Goal: Task Accomplishment & Management: Manage account settings

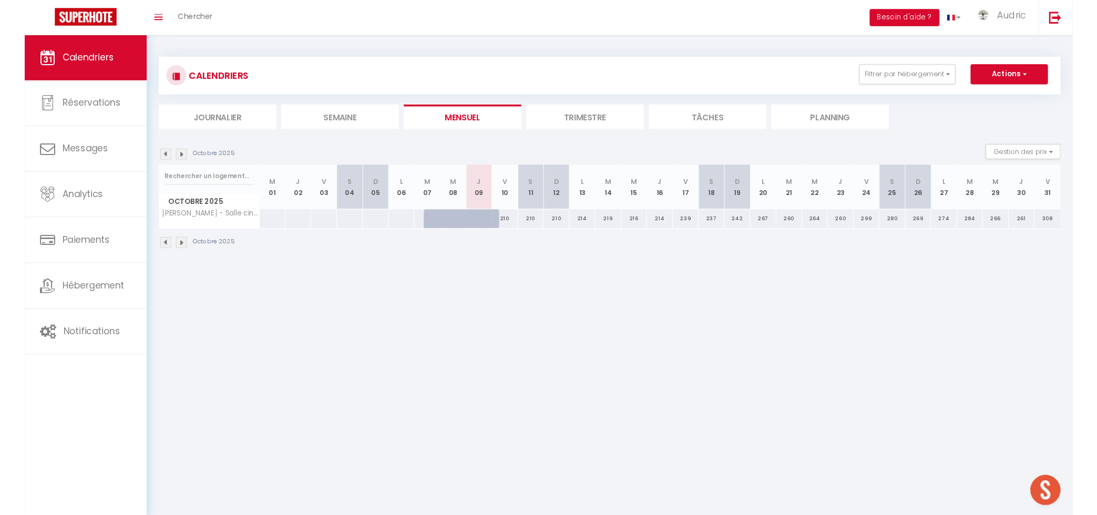
scroll to position [3293, 0]
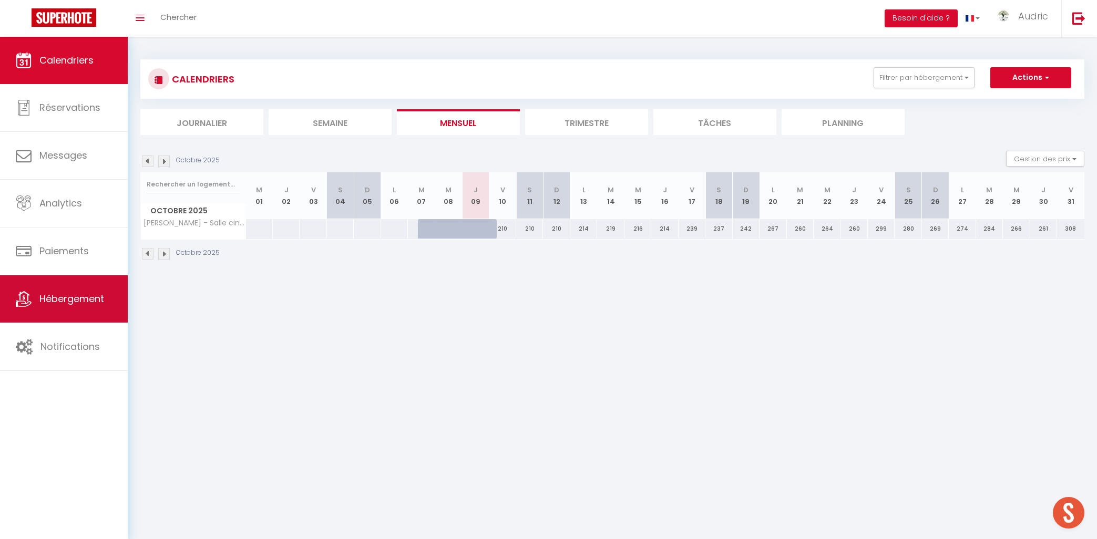
click at [101, 301] on span "Hébergement" at bounding box center [71, 298] width 65 height 13
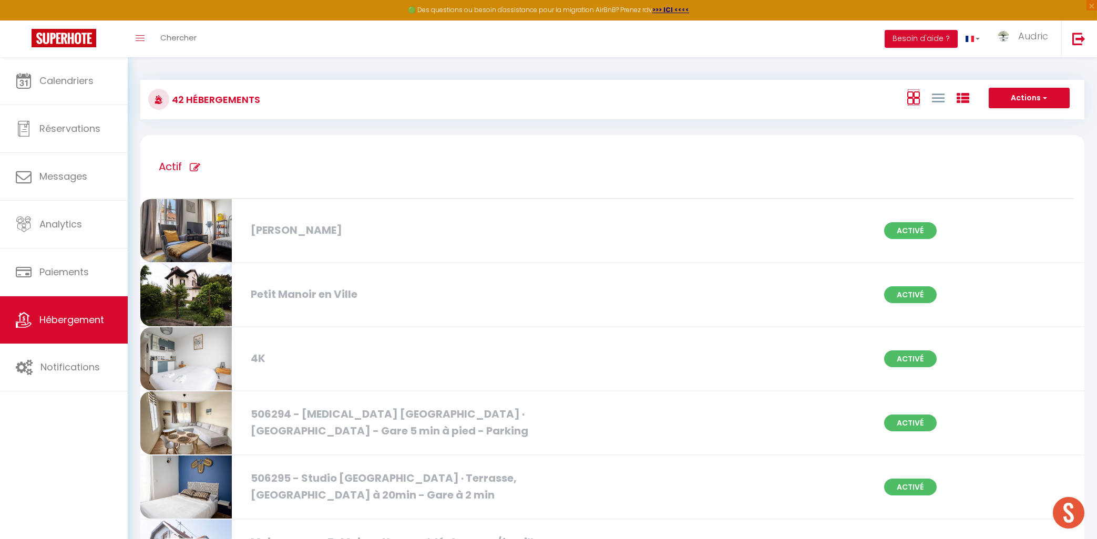
click at [915, 94] on icon at bounding box center [914, 97] width 13 height 13
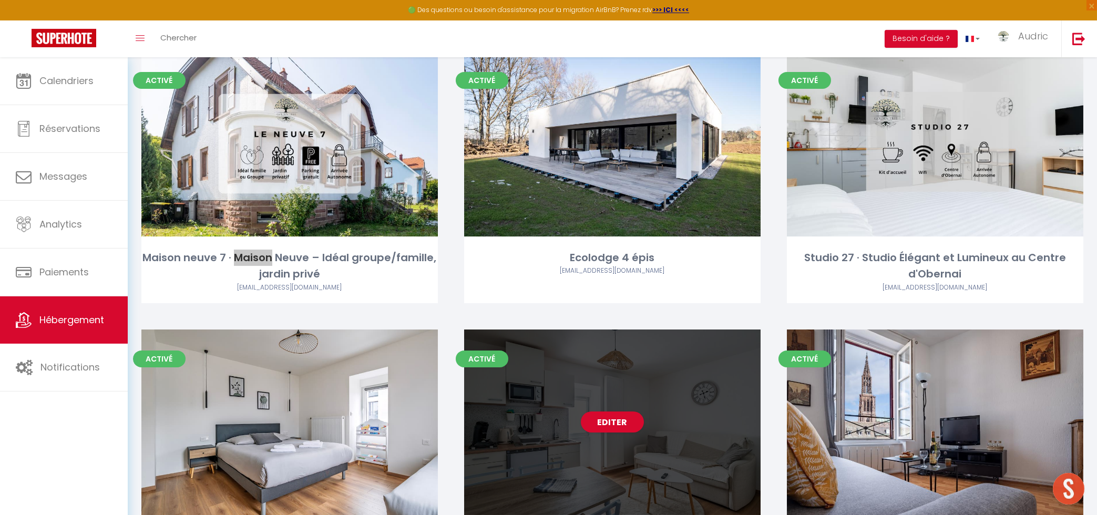
scroll to position [2492, 0]
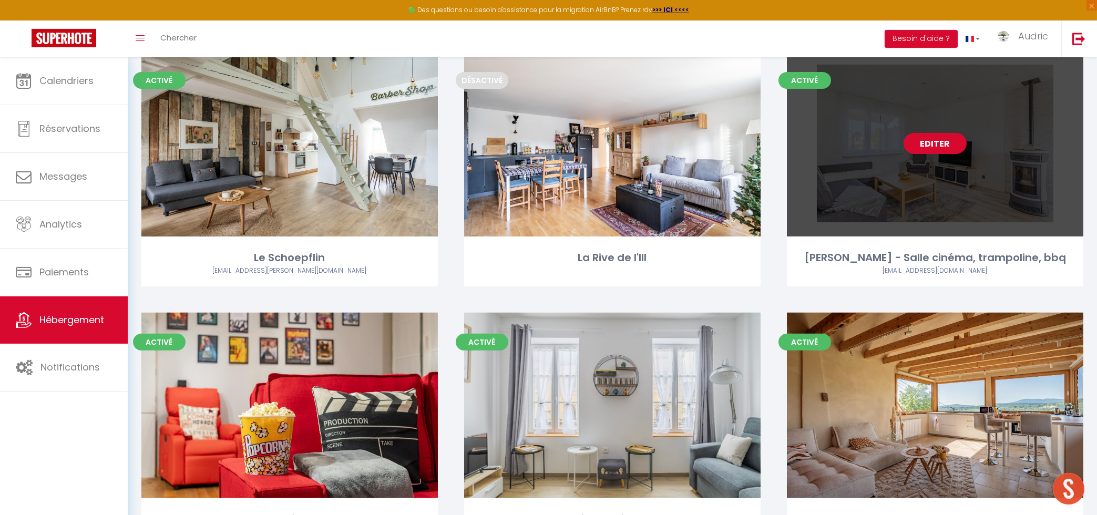
click at [932, 141] on link "Editer" at bounding box center [935, 143] width 63 height 21
select select "3"
select select "2"
select select "1"
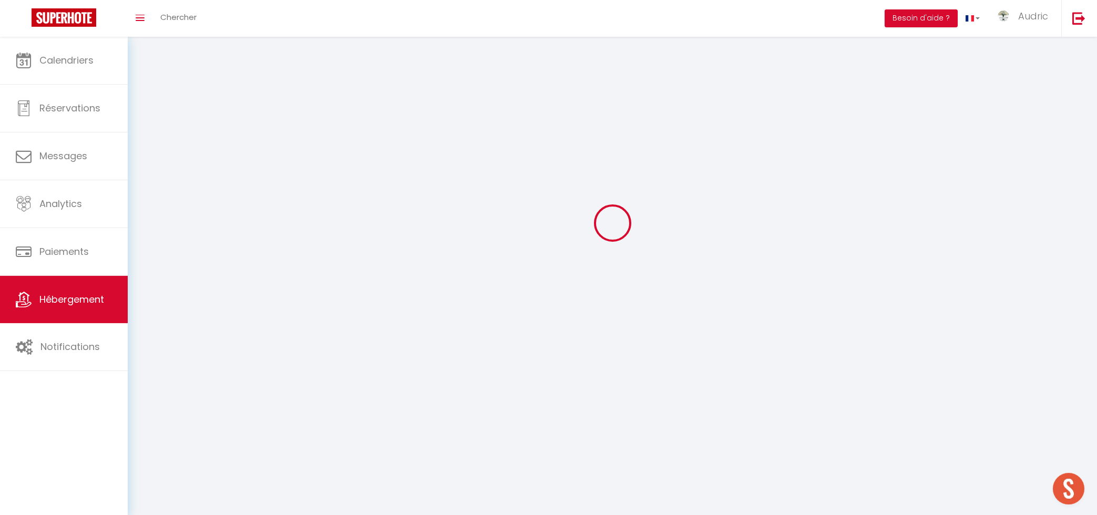
select select
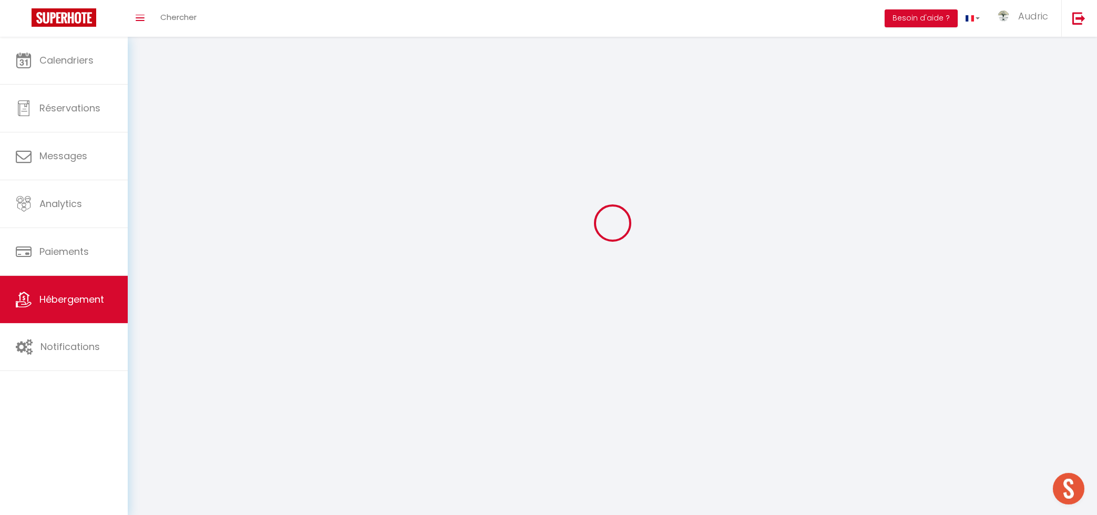
select select
checkbox input "false"
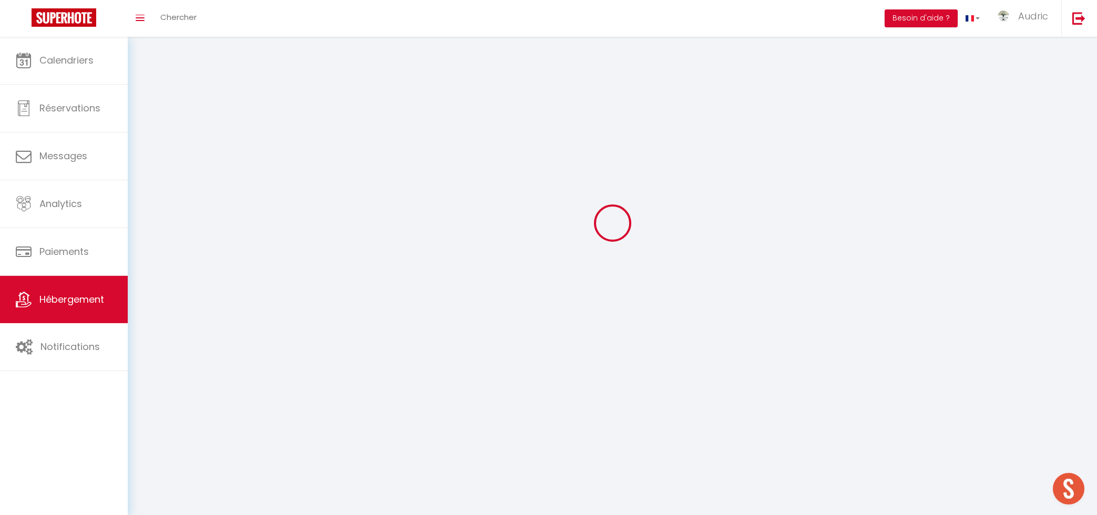
checkbox input "false"
select select
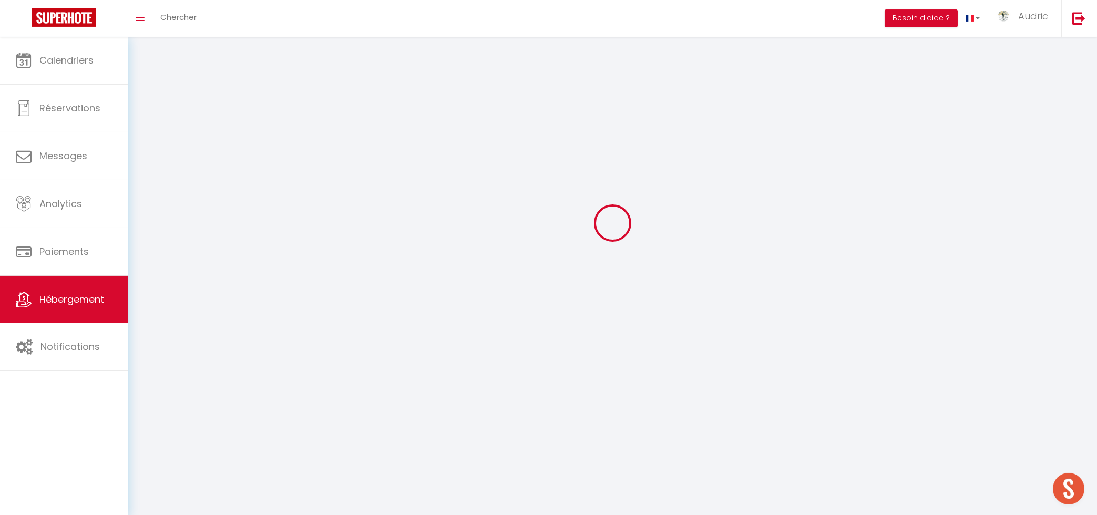
select select
checkbox input "false"
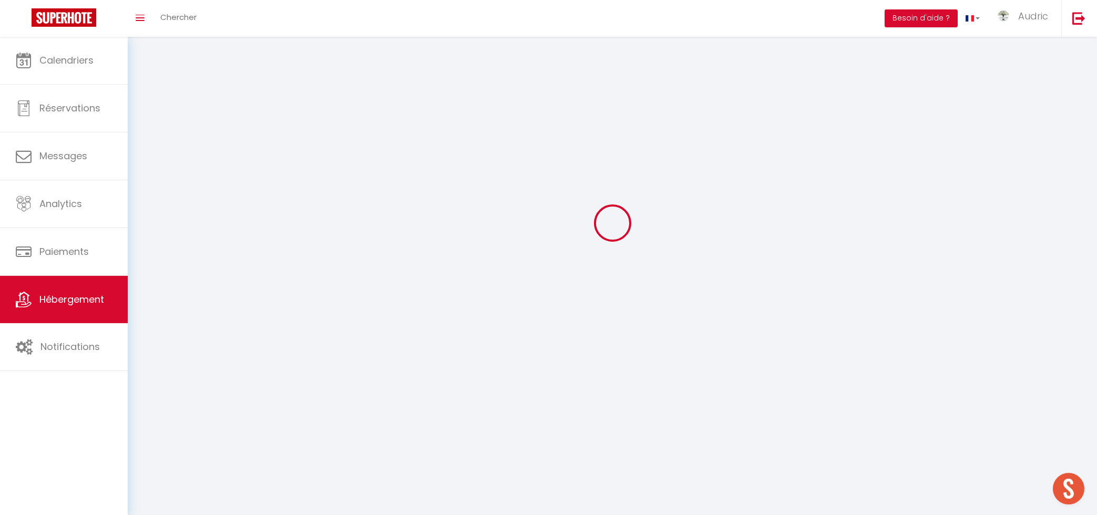
checkbox input "false"
select select
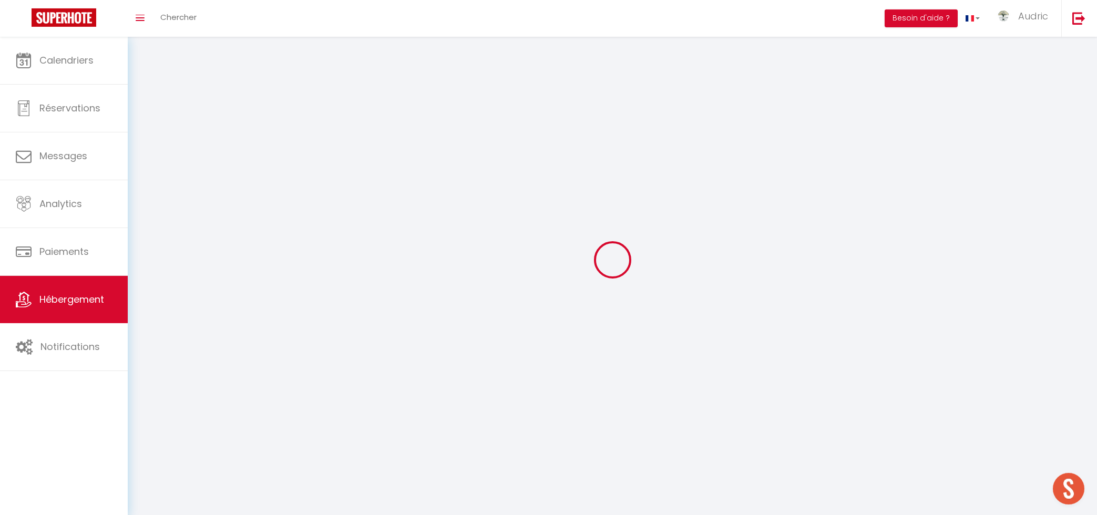
select select
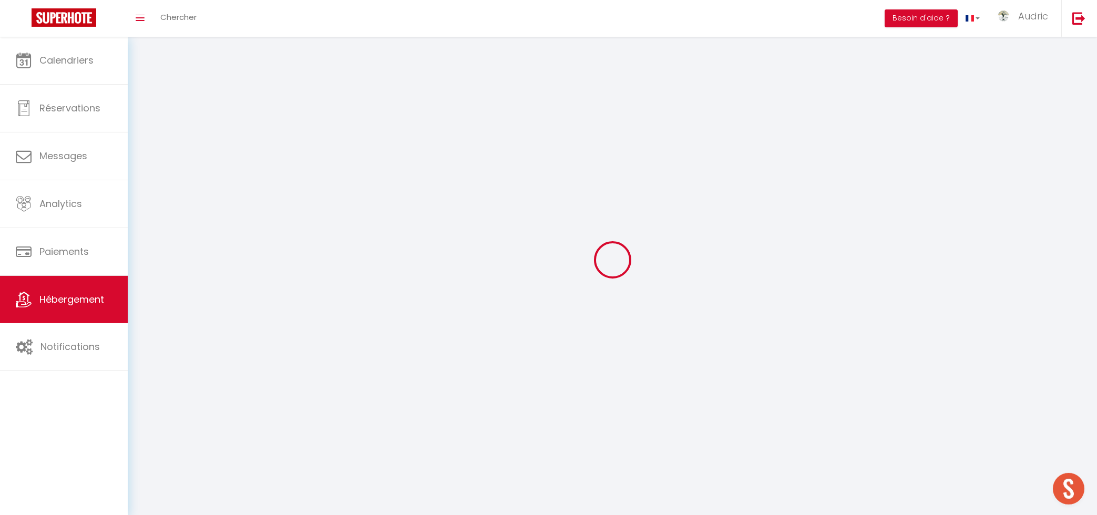
checkbox input "false"
select select
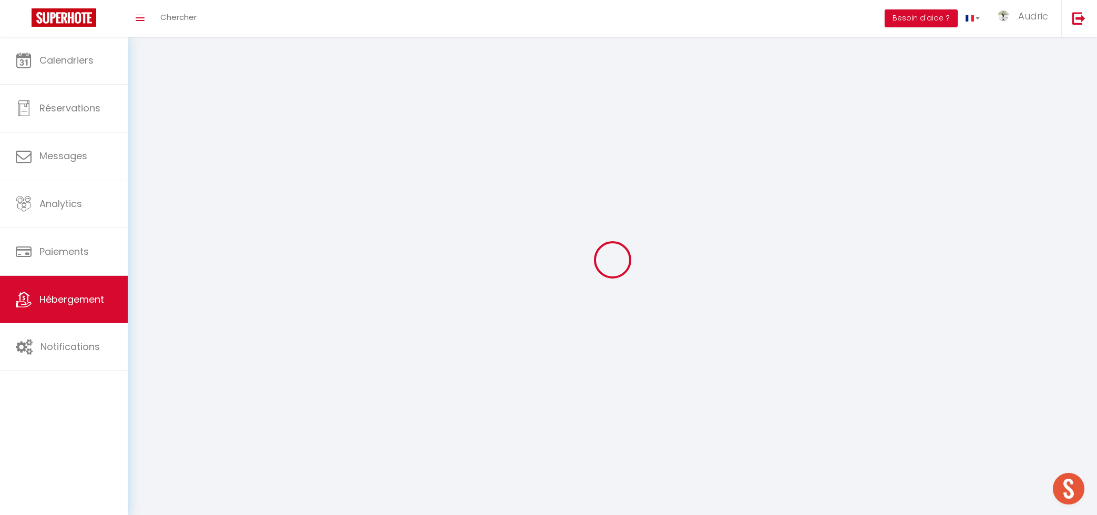
select select
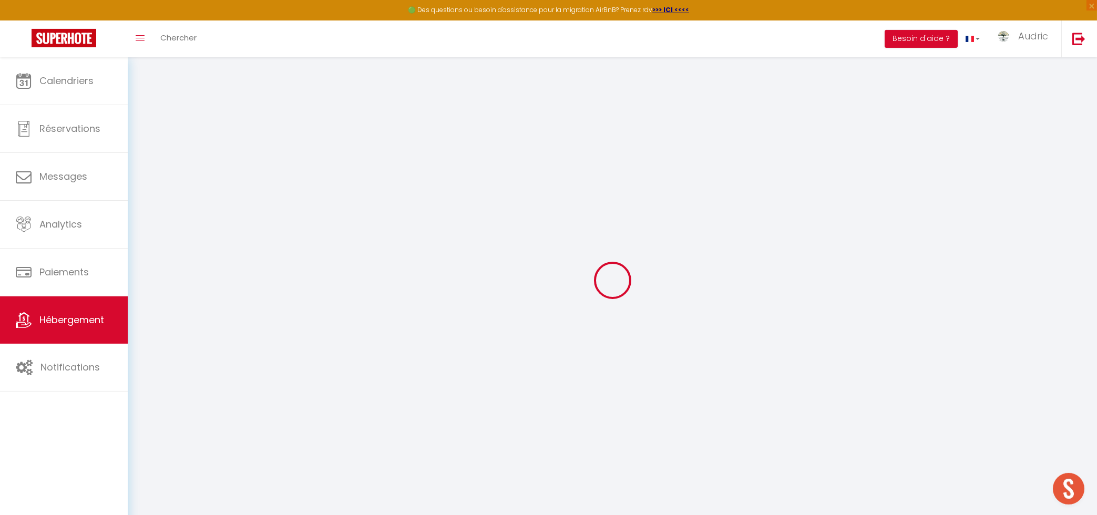
select select "+ 17 %"
select select "+ 30 %"
select select "+ 10 %"
select select
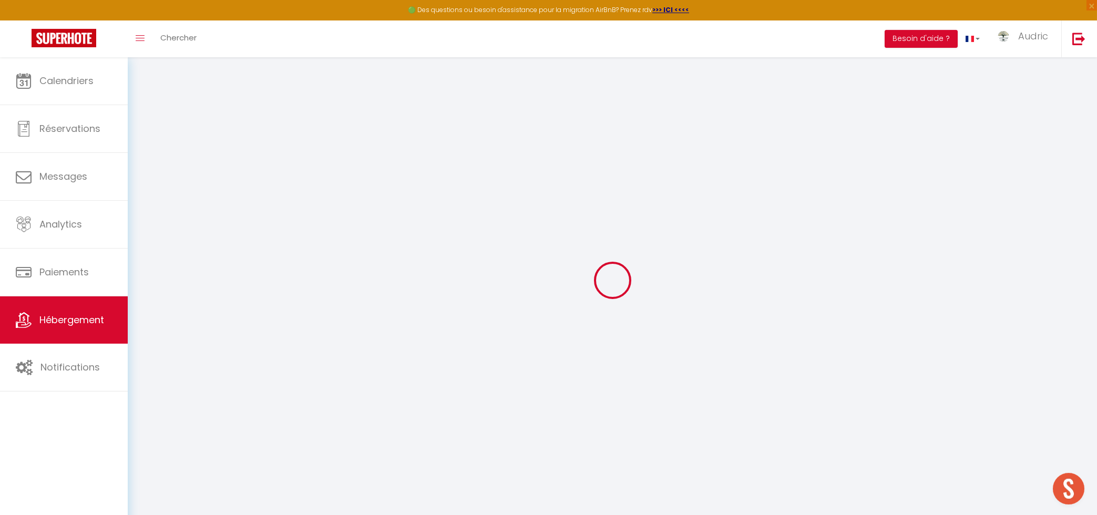
select select
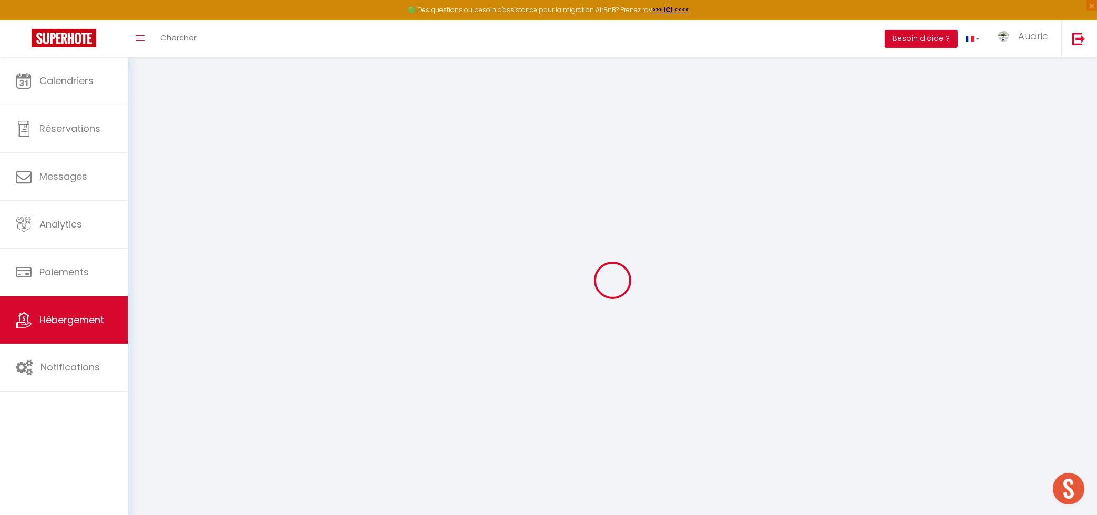
select select
select select "22717-1527343858481683951"
select select
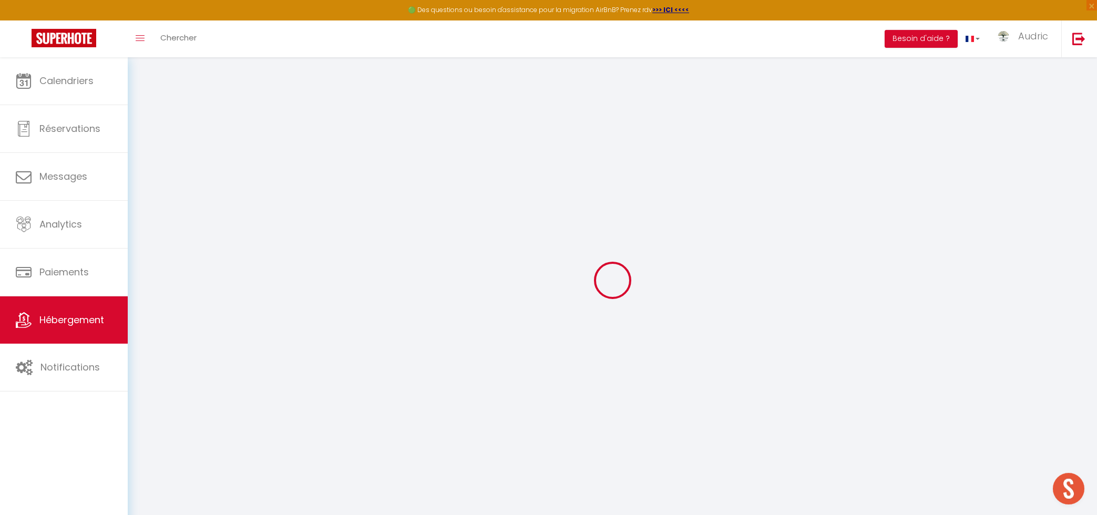
checkbox input "false"
select select
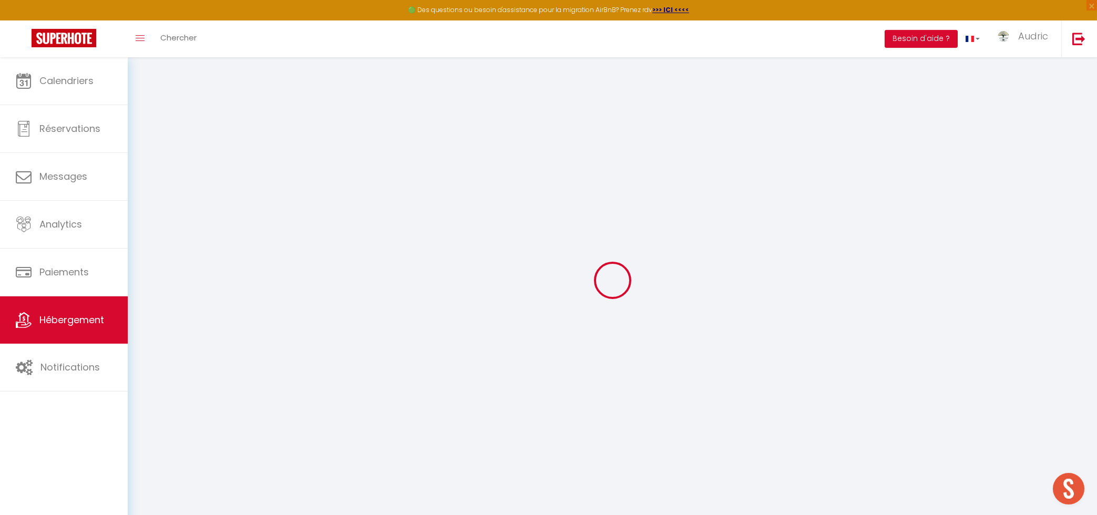
select select
select select "EUR"
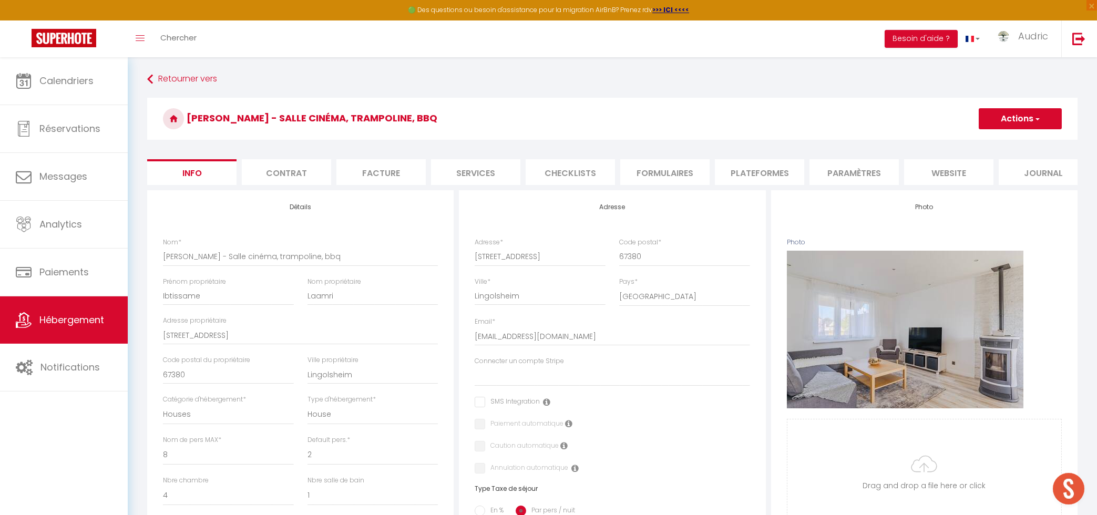
click at [752, 172] on li "Plateformes" at bounding box center [759, 172] width 89 height 26
select select
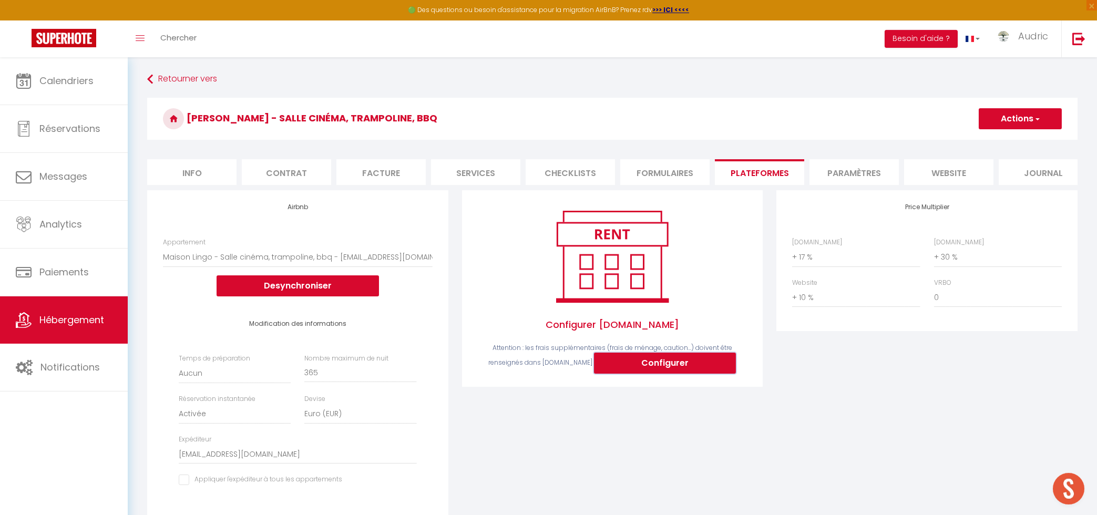
click at [653, 362] on button "Configurer" at bounding box center [665, 363] width 142 height 21
select select
type input "audric-durand-6m4zokto_property@reply.superhote.com"
type input "[EMAIL_ADDRESS][DOMAIN_NAME]"
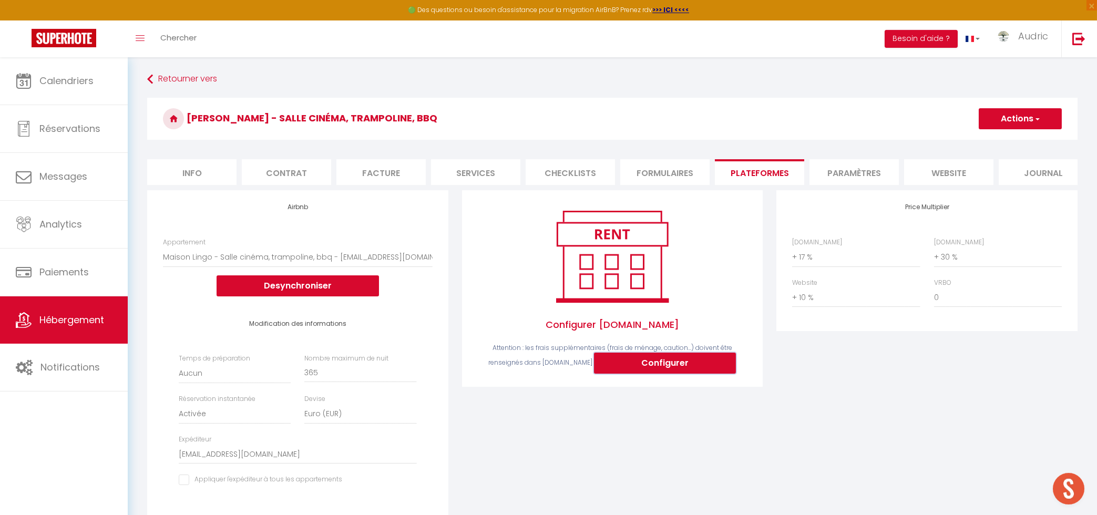
select select
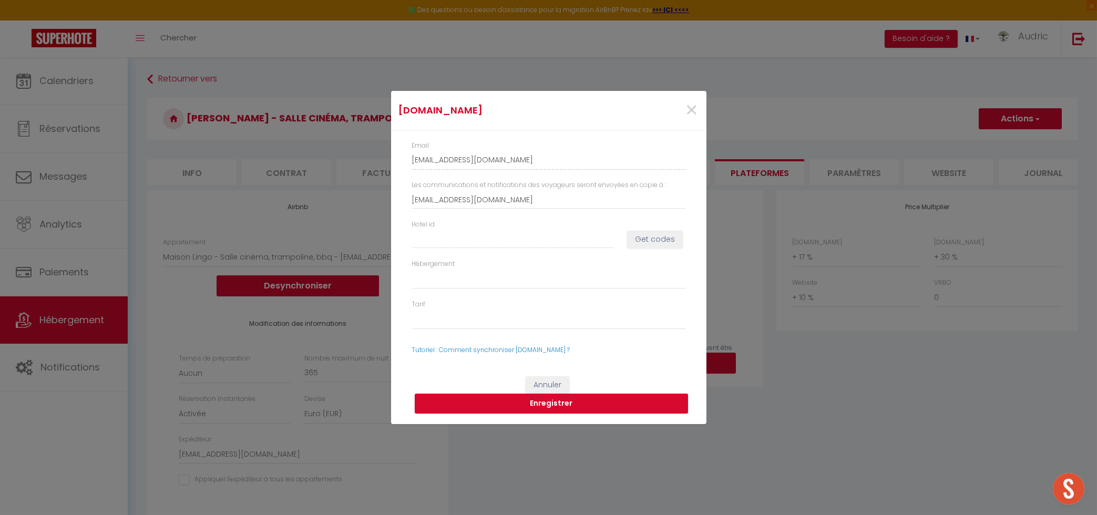
click at [495, 251] on div "Hotel id Get codes" at bounding box center [548, 239] width 287 height 39
paste input "15066906"
type input "15066906"
select select
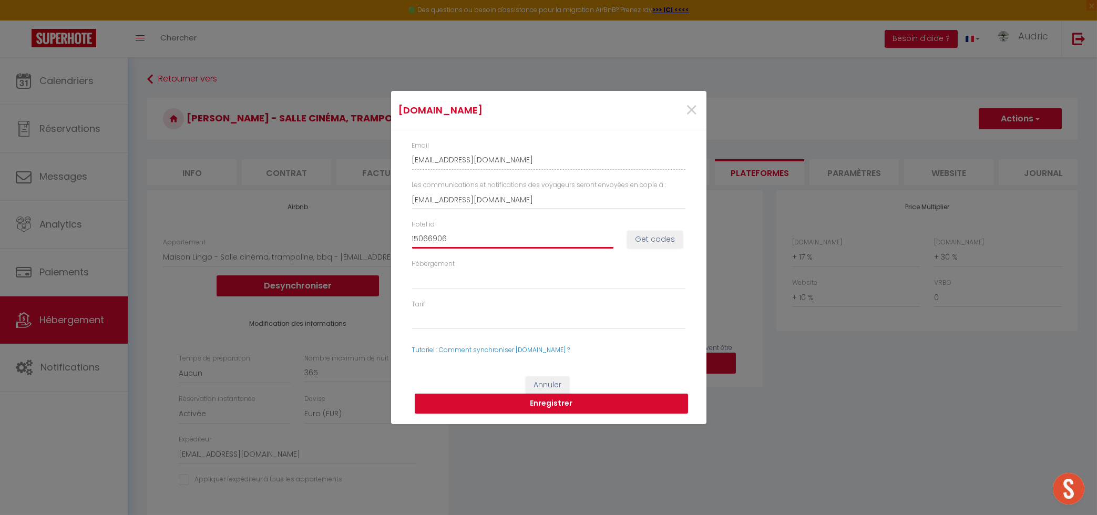
type input "15066906"
click at [661, 238] on button "Get codes" at bounding box center [655, 240] width 56 height 18
select select
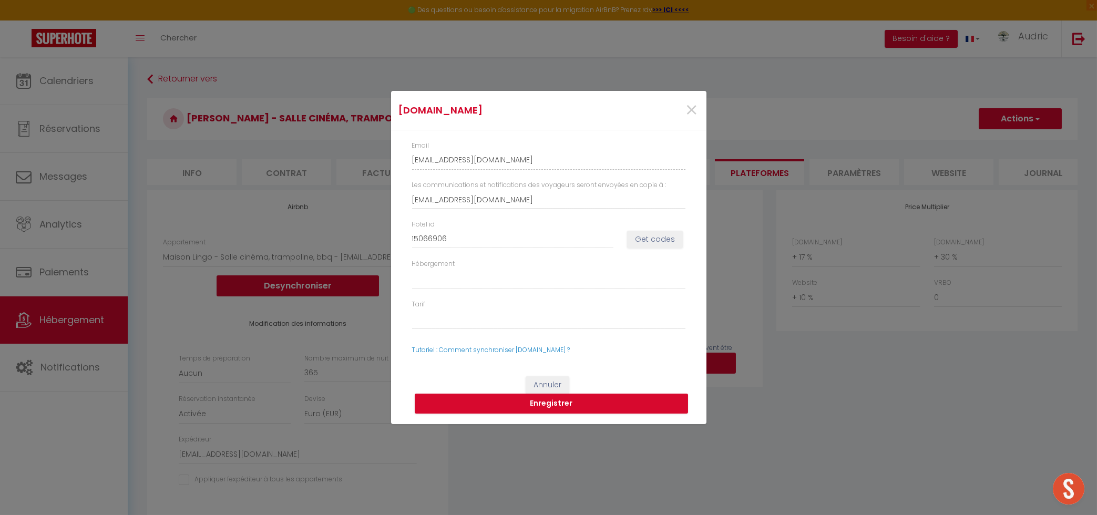
select select
click at [658, 243] on button "Get codes" at bounding box center [655, 240] width 56 height 18
select select
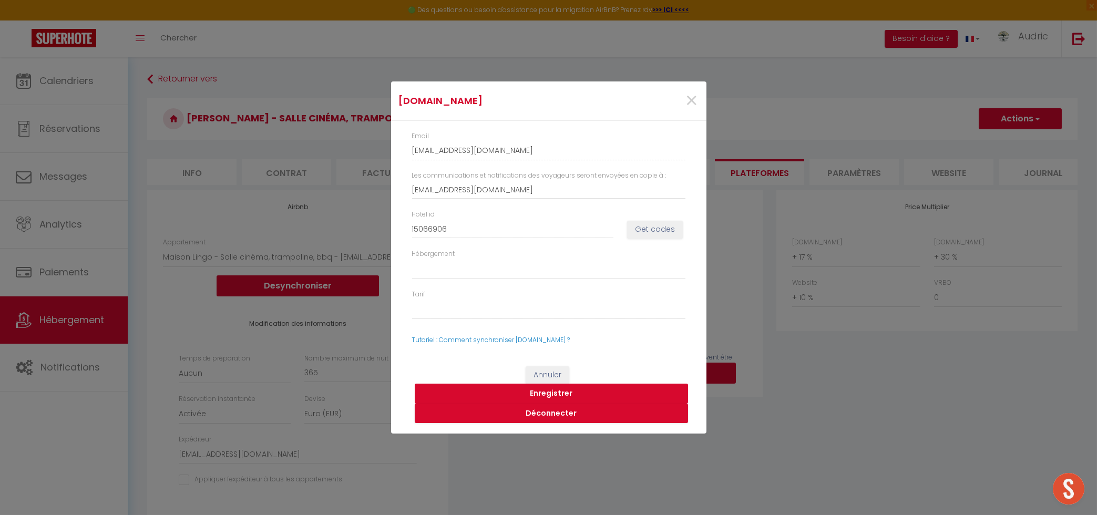
click at [515, 394] on button "Enregistrer" at bounding box center [551, 394] width 273 height 20
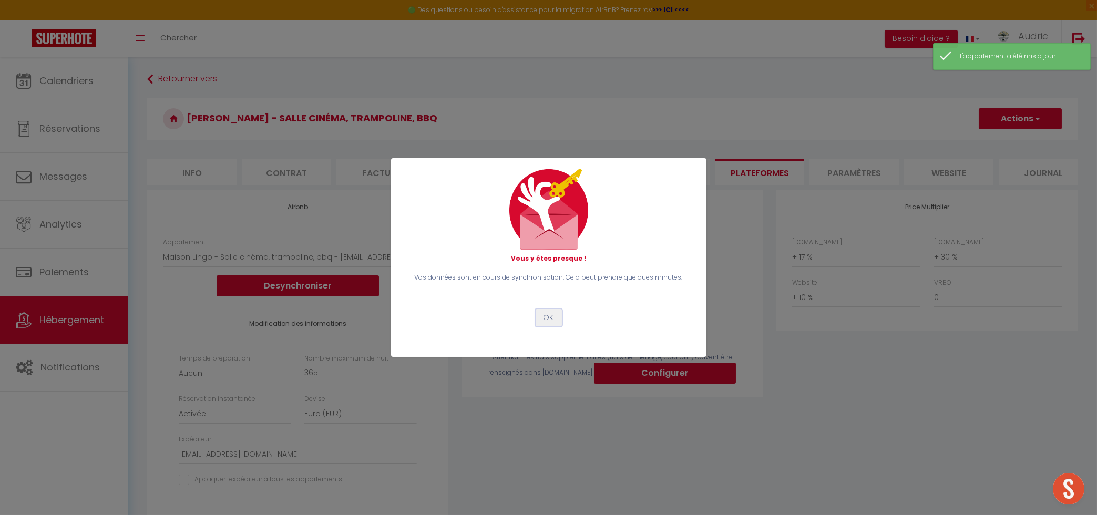
click at [544, 309] on button "OK" at bounding box center [549, 318] width 26 height 18
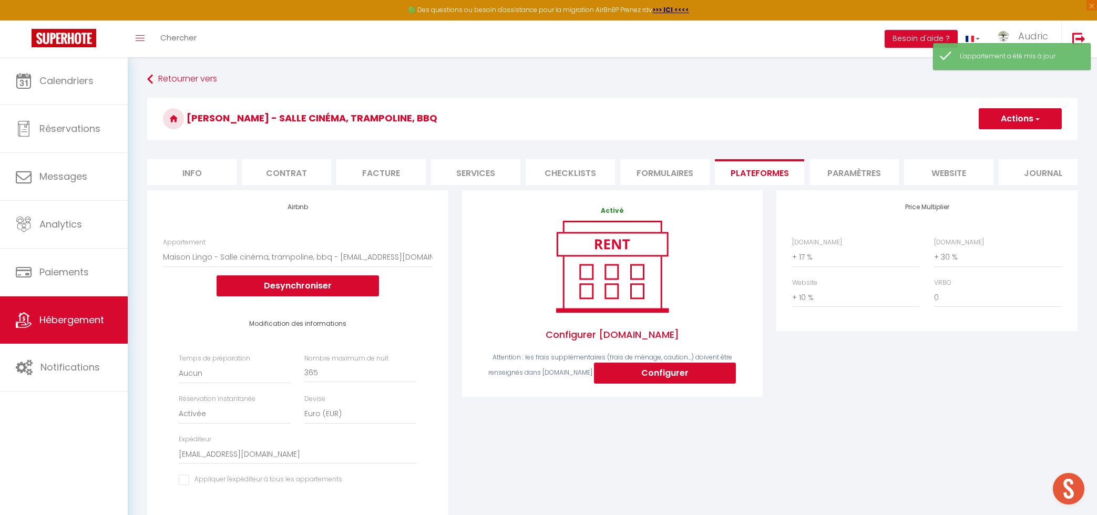
click at [556, 427] on div "Activé Configurer Booking.com Attention : les frais supplémentaires (frais de m…" at bounding box center [612, 370] width 315 height 361
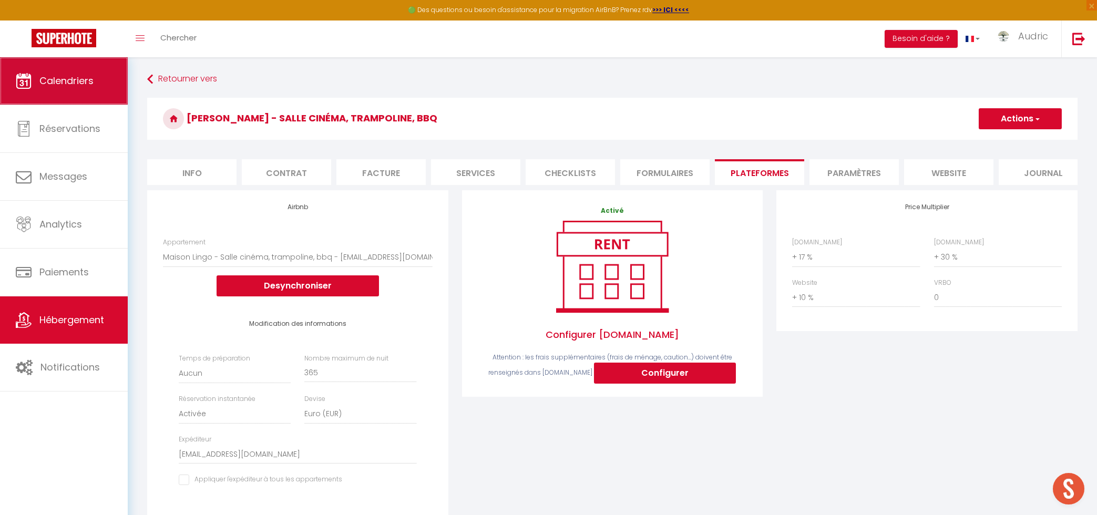
click at [72, 72] on link "Calendriers" at bounding box center [64, 80] width 128 height 47
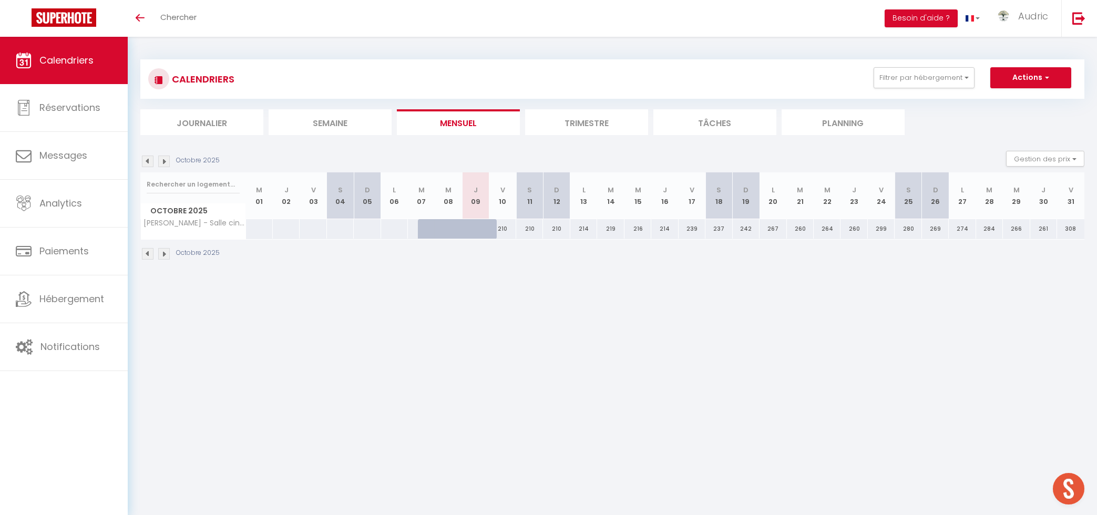
scroll to position [3293, 0]
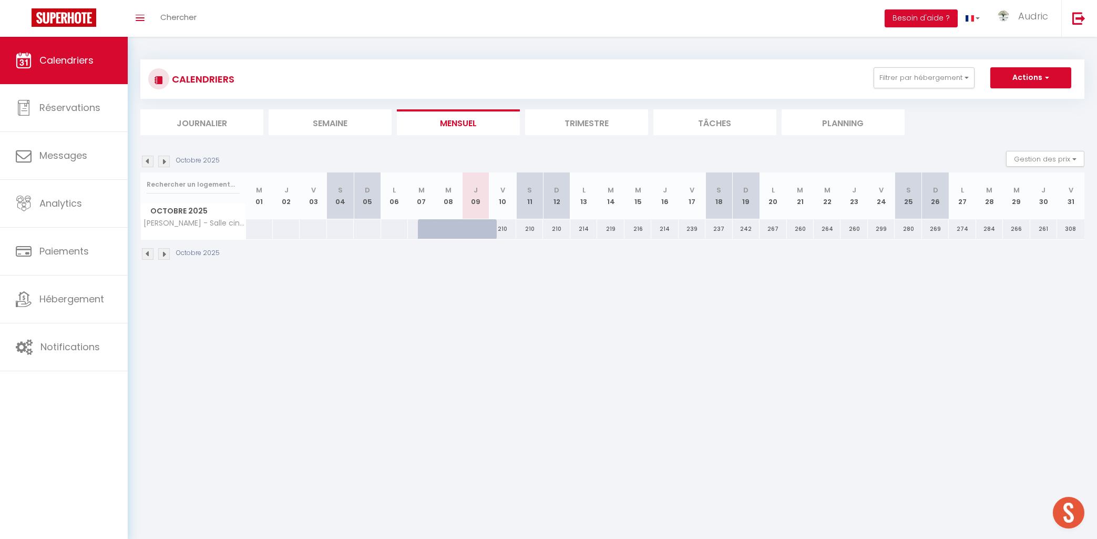
scroll to position [3293, 0]
click at [964, 71] on button "Filtrer par hébergement" at bounding box center [924, 77] width 101 height 21
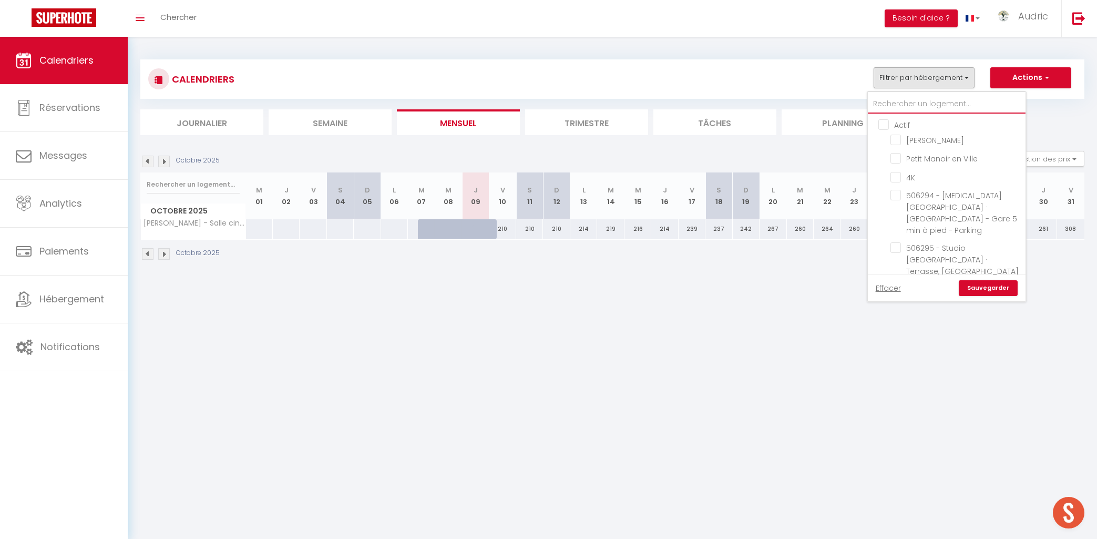
click at [921, 108] on input "text" at bounding box center [947, 104] width 158 height 19
type input "a"
checkbox input "false"
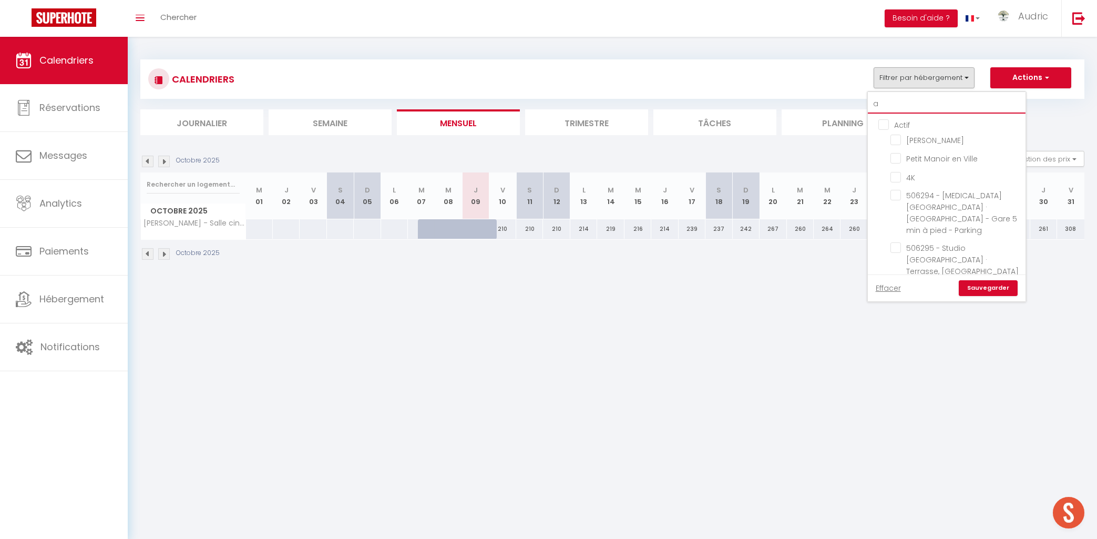
checkbox input "false"
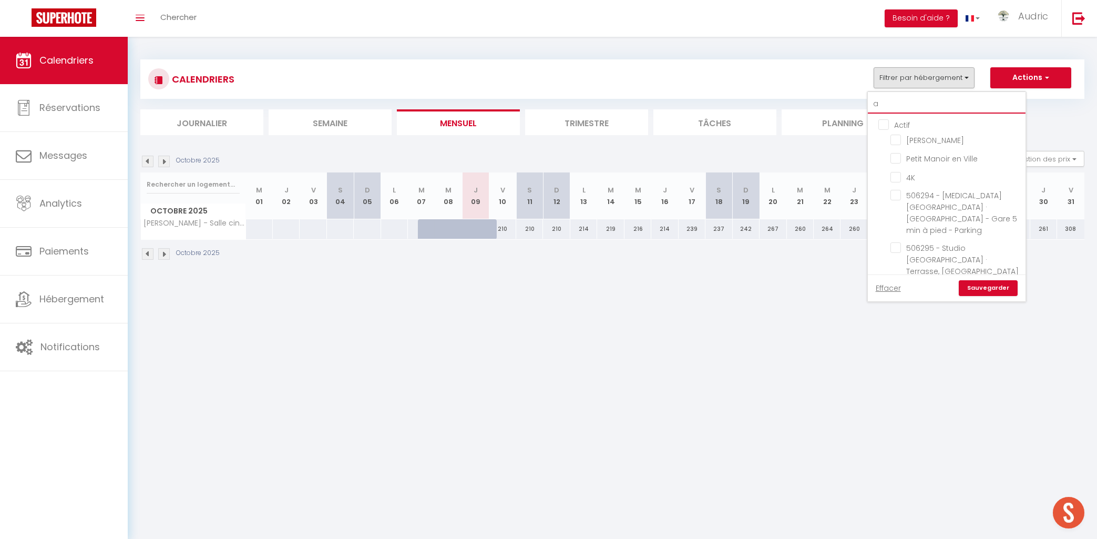
checkbox input "false"
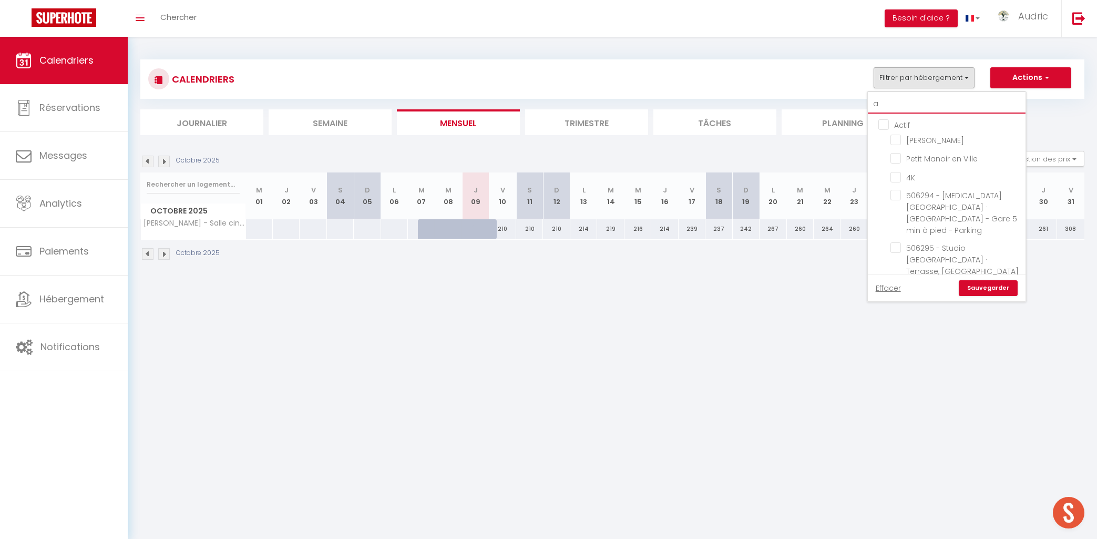
checkbox input "false"
checkbox input "true"
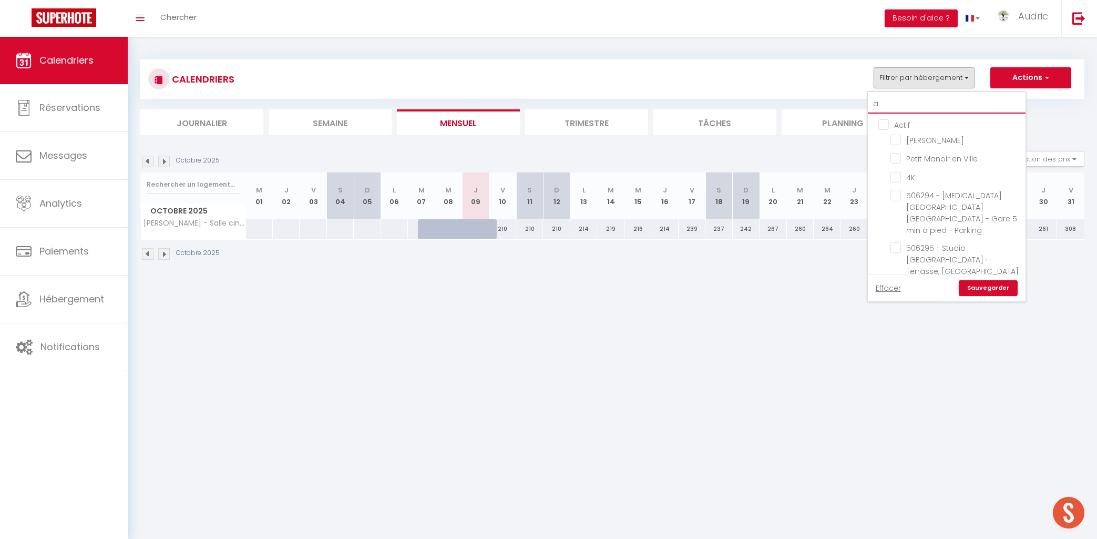
checkbox input "false"
type input "ac"
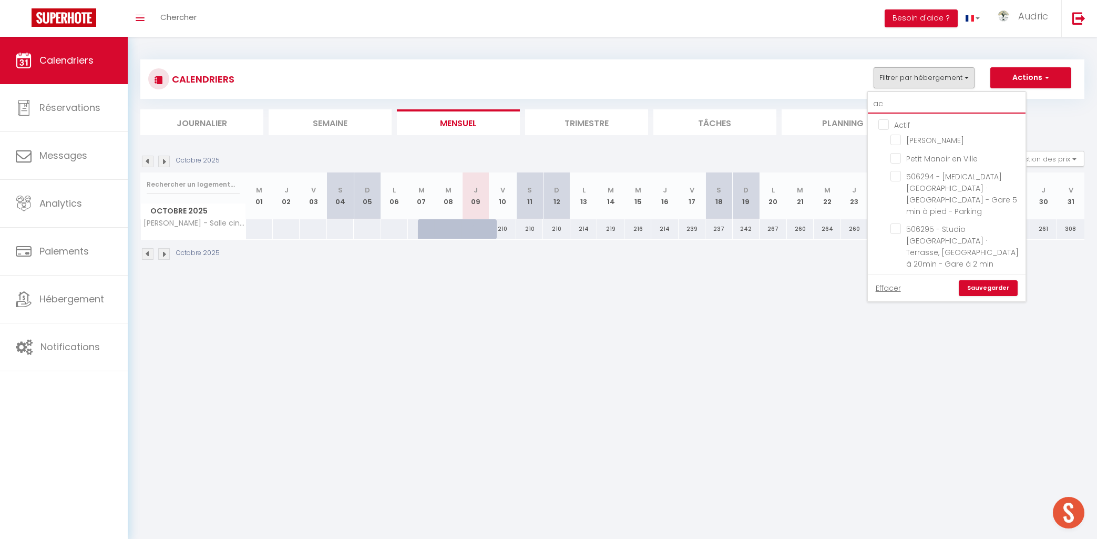
checkbox input "false"
type input "aca"
checkbox input "false"
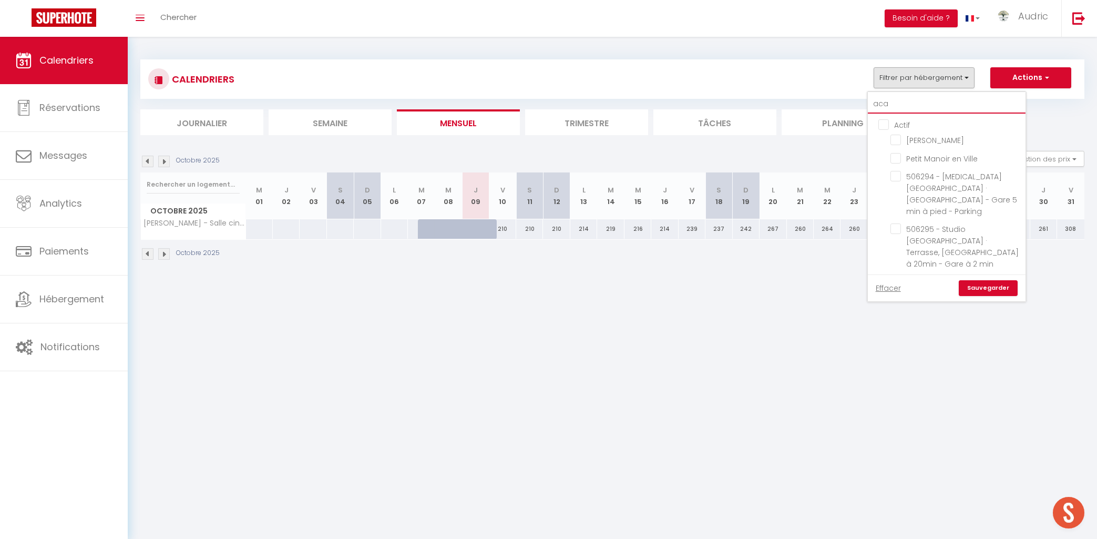
checkbox input "false"
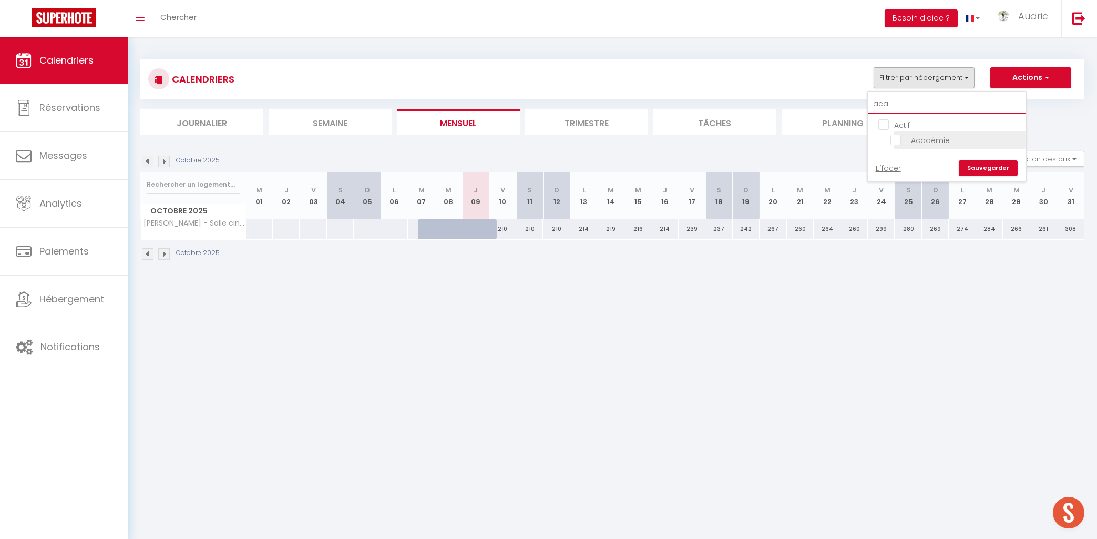
type input "aca"
click at [896, 141] on input "L'Académie" at bounding box center [956, 139] width 131 height 11
checkbox input "true"
click at [971, 161] on link "Sauvegarder" at bounding box center [988, 168] width 59 height 16
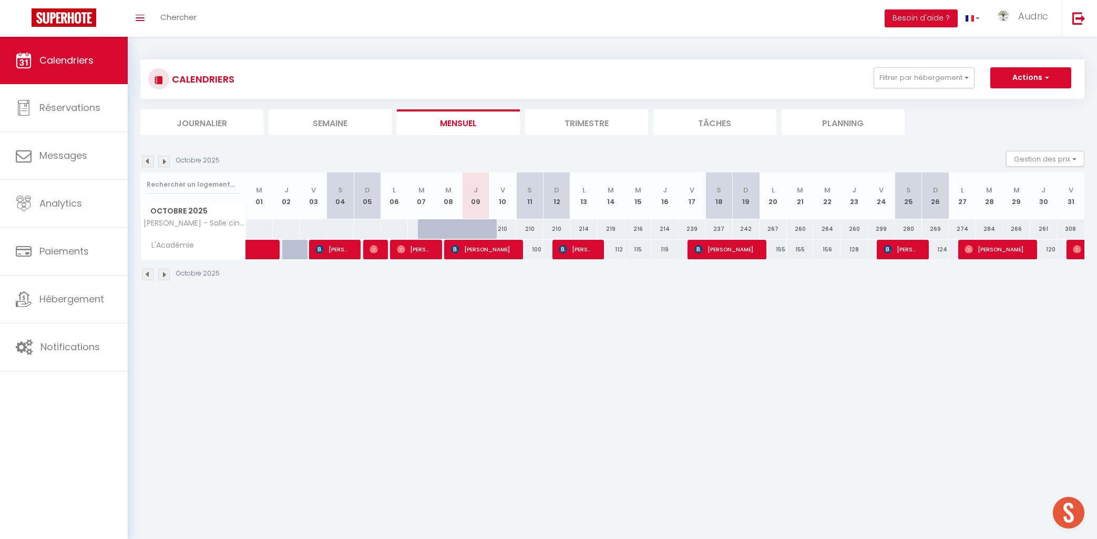
click at [148, 161] on img at bounding box center [148, 162] width 12 height 12
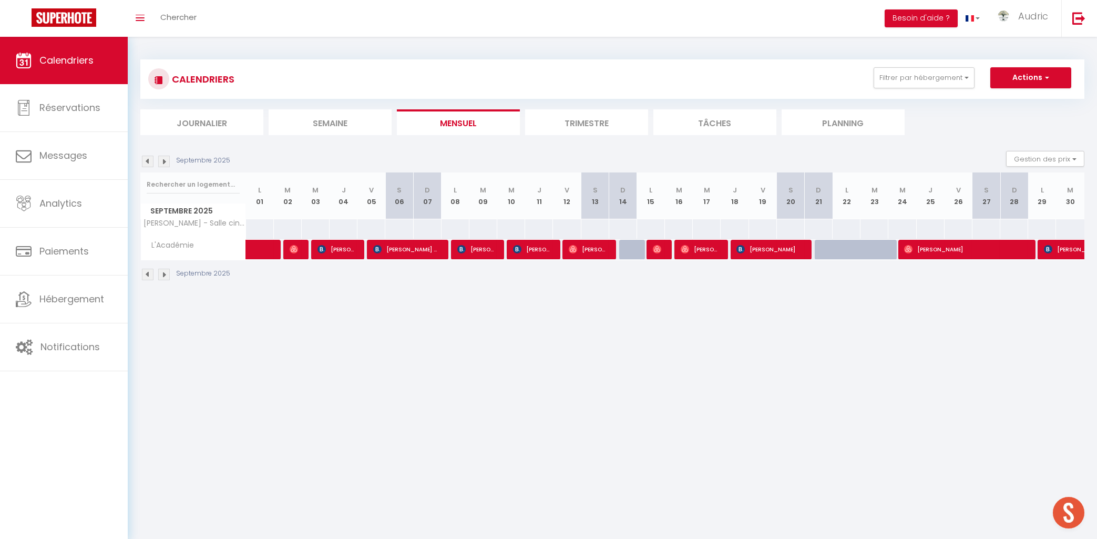
click at [263, 339] on body "🟢 Des questions ou besoin d'assistance pour la migration AirBnB? Prenez rdv >>>…" at bounding box center [548, 306] width 1097 height 539
click at [323, 327] on body "🟢 Des questions ou besoin d'assistance pour la migration AirBnB? Prenez rdv >>>…" at bounding box center [548, 306] width 1097 height 539
click at [229, 411] on body "🟢 Des questions ou besoin d'assistance pour la migration AirBnB? Prenez rdv >>>…" at bounding box center [548, 306] width 1097 height 539
click at [288, 355] on body "🟢 Des questions ou besoin d'assistance pour la migration AirBnB? Prenez rdv >>>…" at bounding box center [548, 306] width 1097 height 539
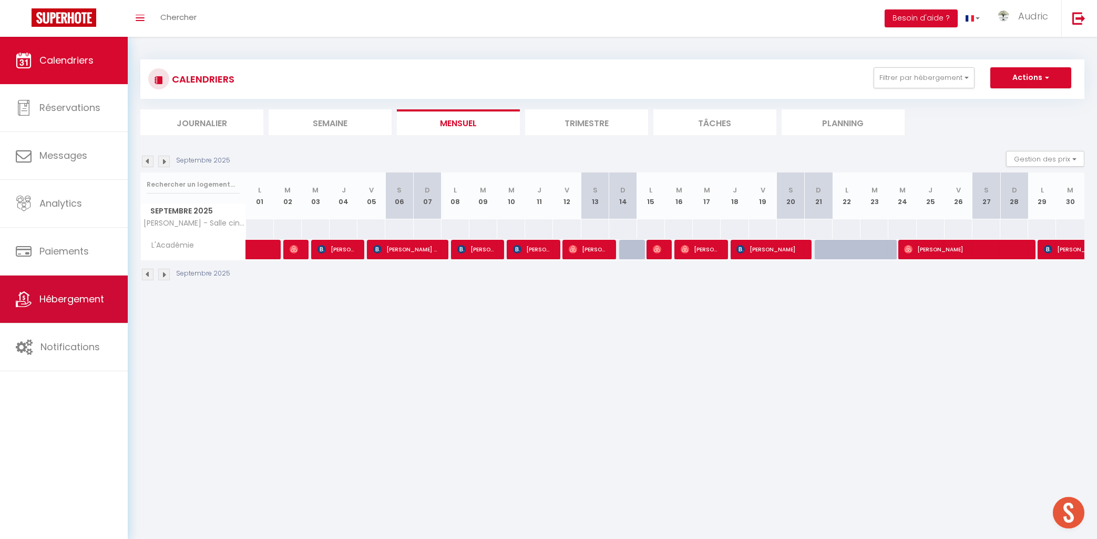
click at [34, 305] on link "Hébergement" at bounding box center [64, 299] width 128 height 47
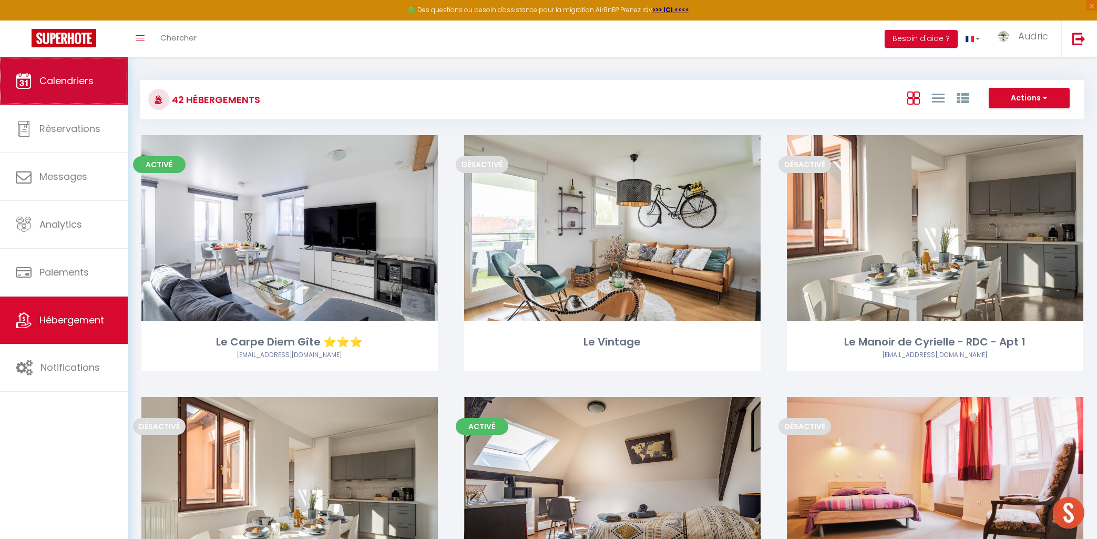
click at [46, 95] on link "Calendriers" at bounding box center [64, 80] width 128 height 47
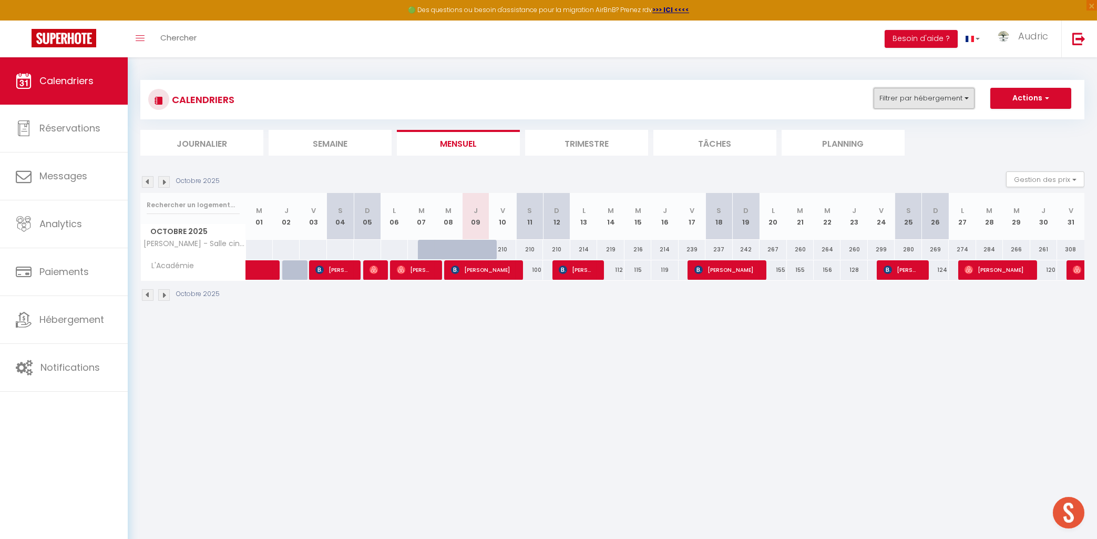
click at [945, 92] on button "Filtrer par hébergement" at bounding box center [924, 98] width 101 height 21
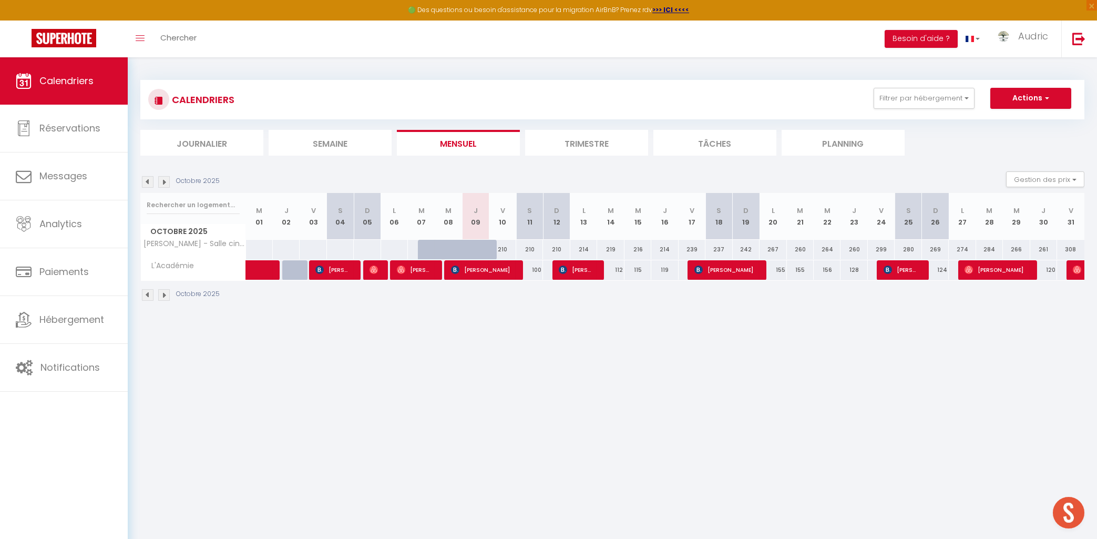
click at [885, 147] on li "Planning" at bounding box center [843, 143] width 123 height 26
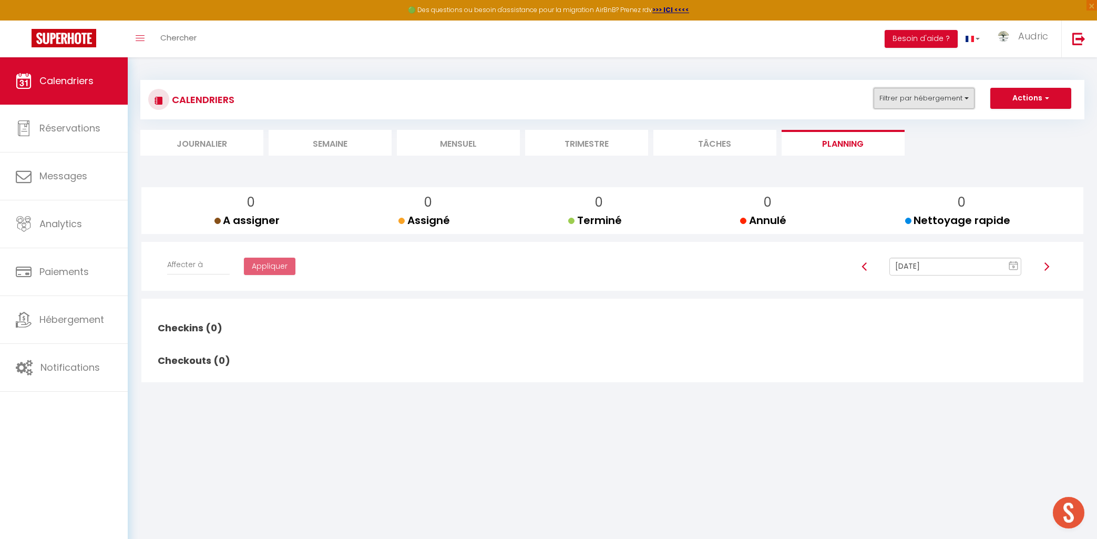
click at [902, 99] on button "Filtrer par hébergement" at bounding box center [924, 98] width 101 height 21
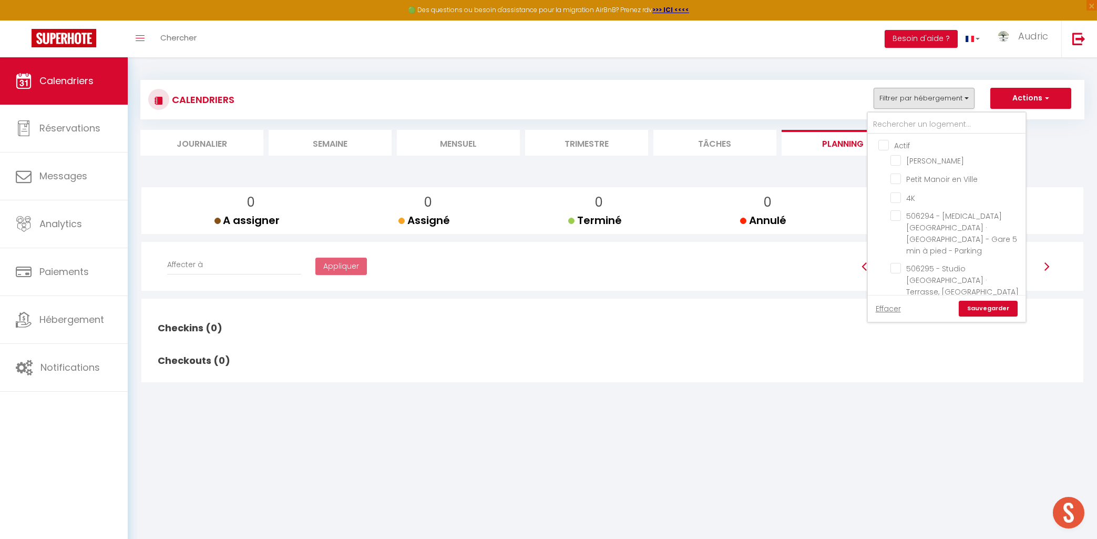
click at [886, 143] on input "Actif" at bounding box center [958, 144] width 158 height 11
checkbox input "true"
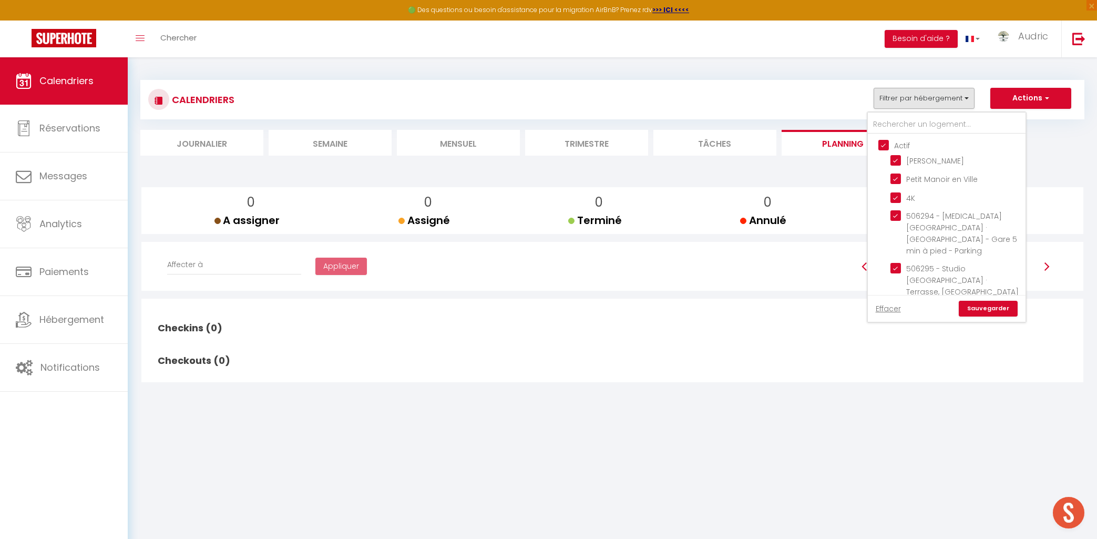
checkbox input "true"
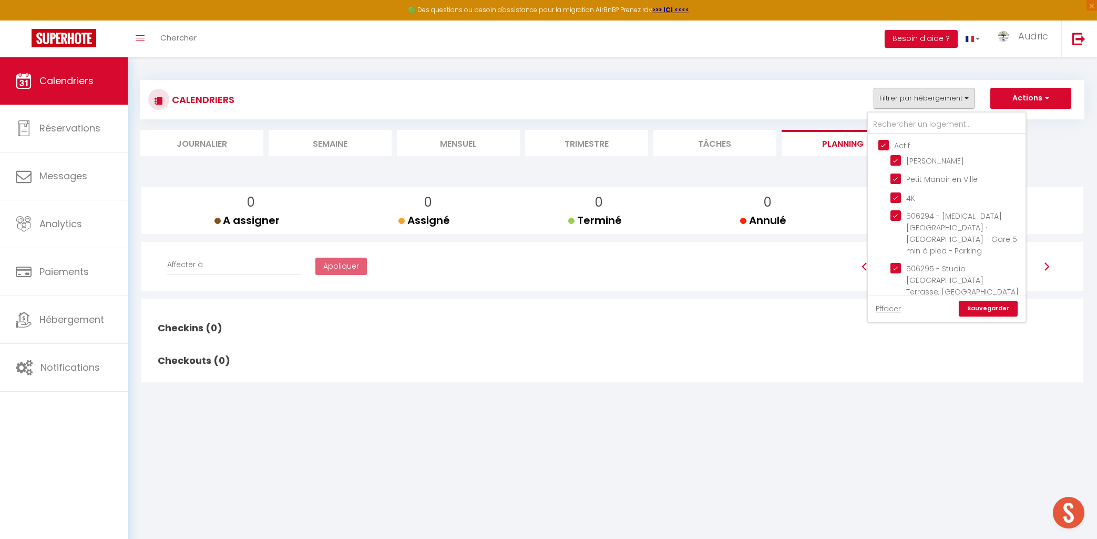
checkbox input "true"
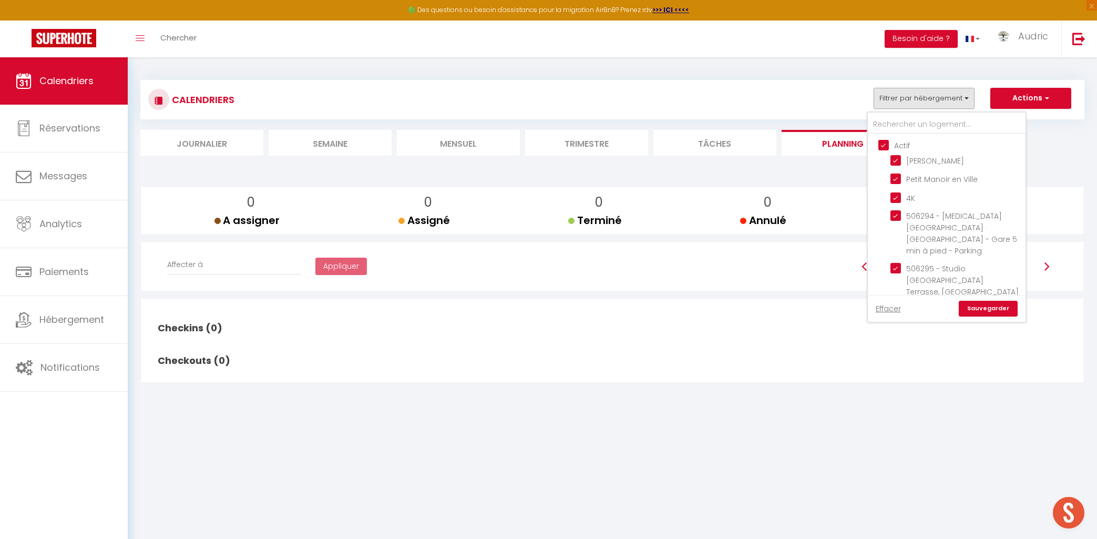
checkbox input "true"
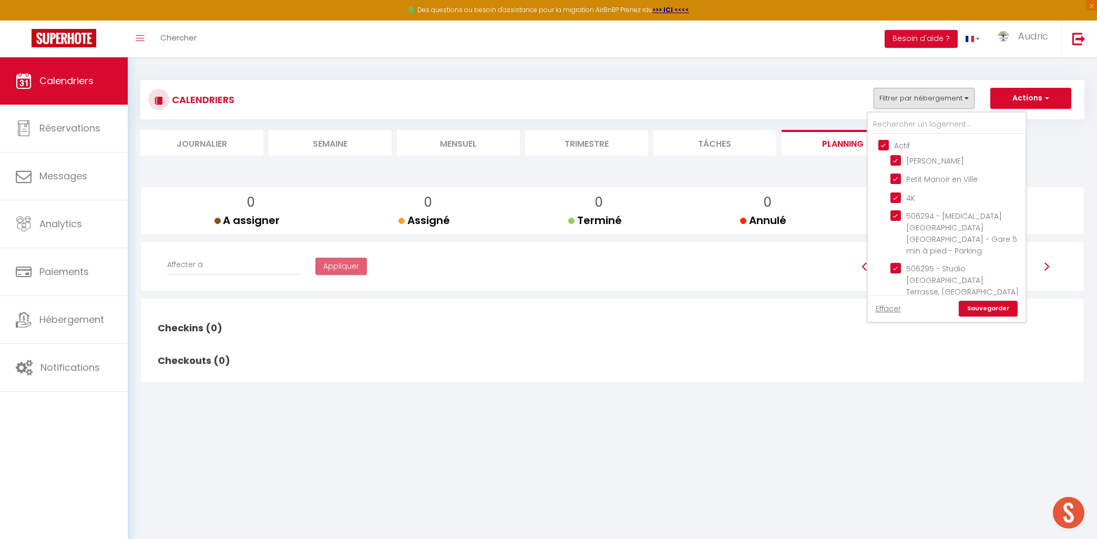
checkbox input "true"
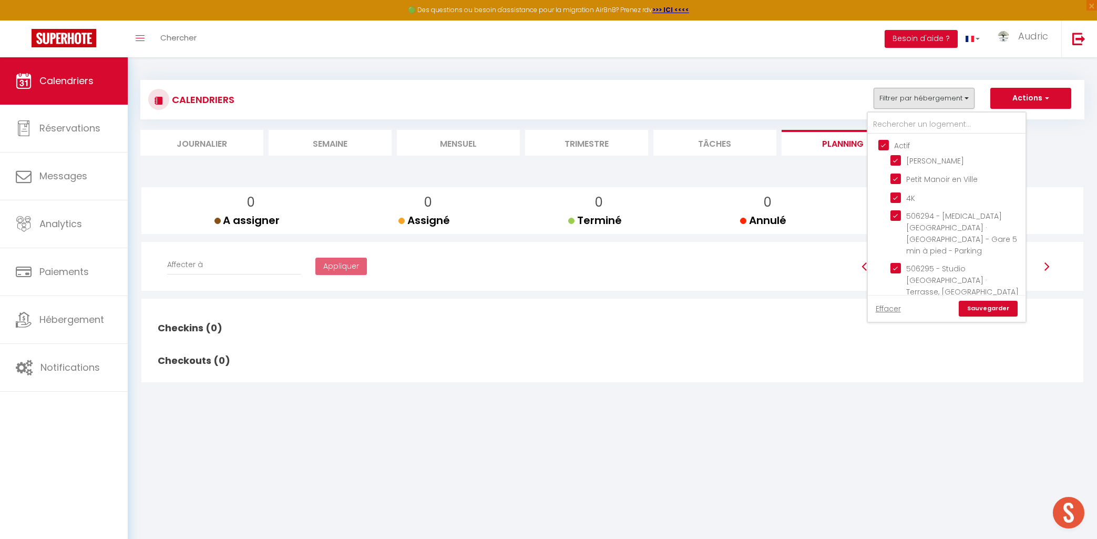
checkbox input "true"
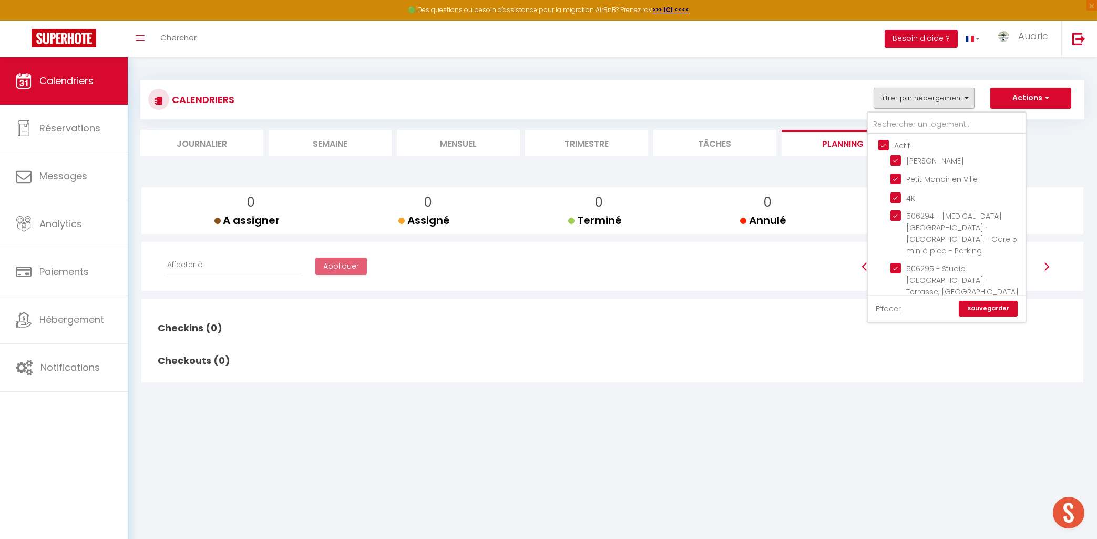
checkbox input "false"
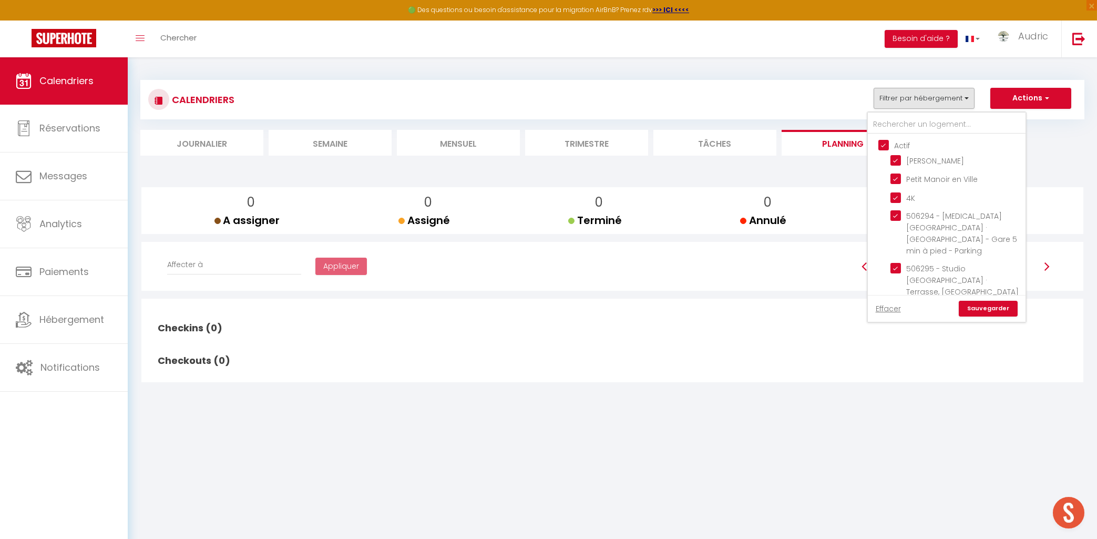
checkbox input "false"
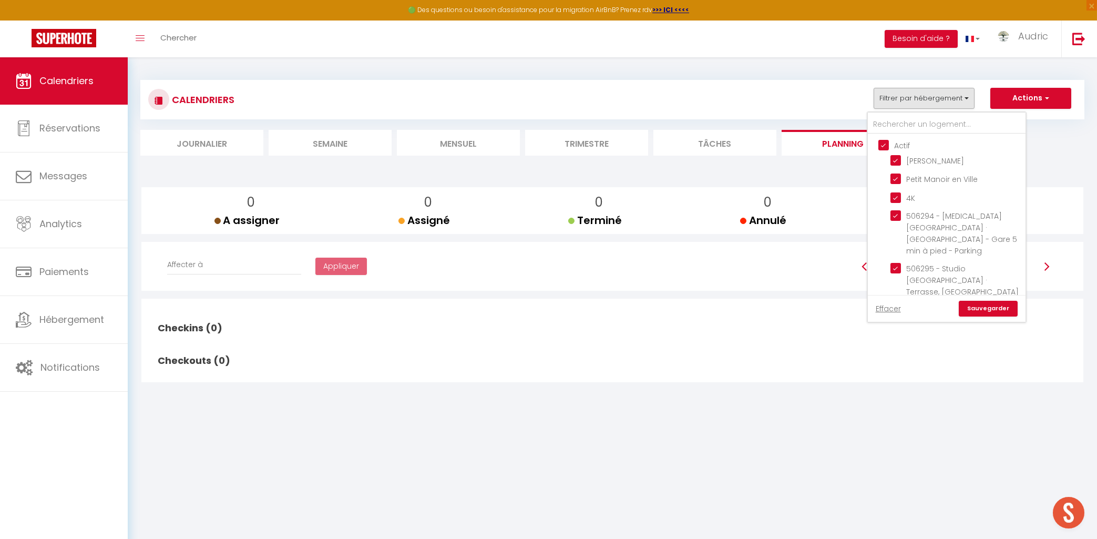
checkbox input "false"
click at [886, 143] on input "Actif" at bounding box center [958, 144] width 158 height 11
checkbox input "false"
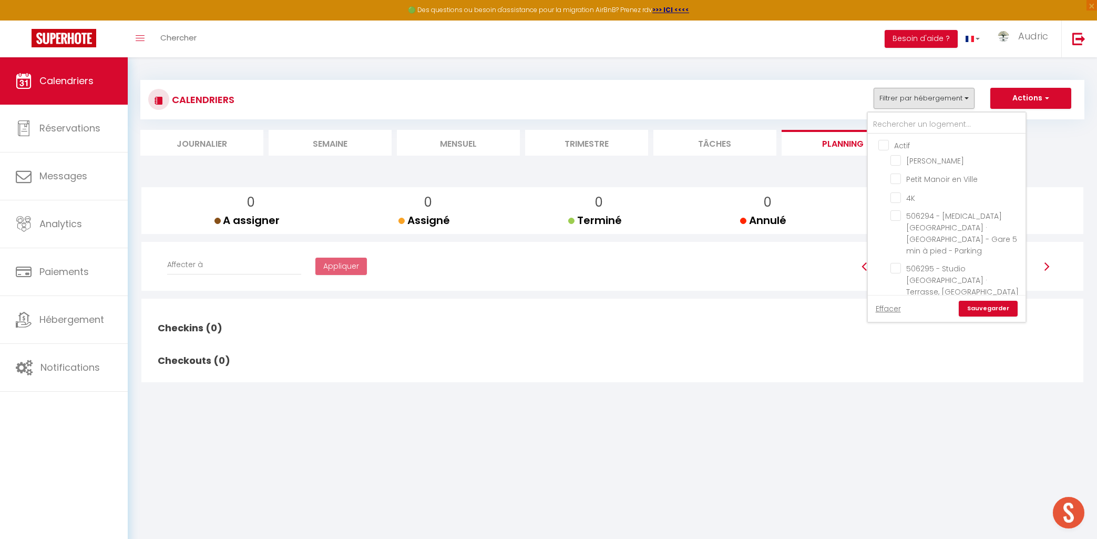
checkbox input "false"
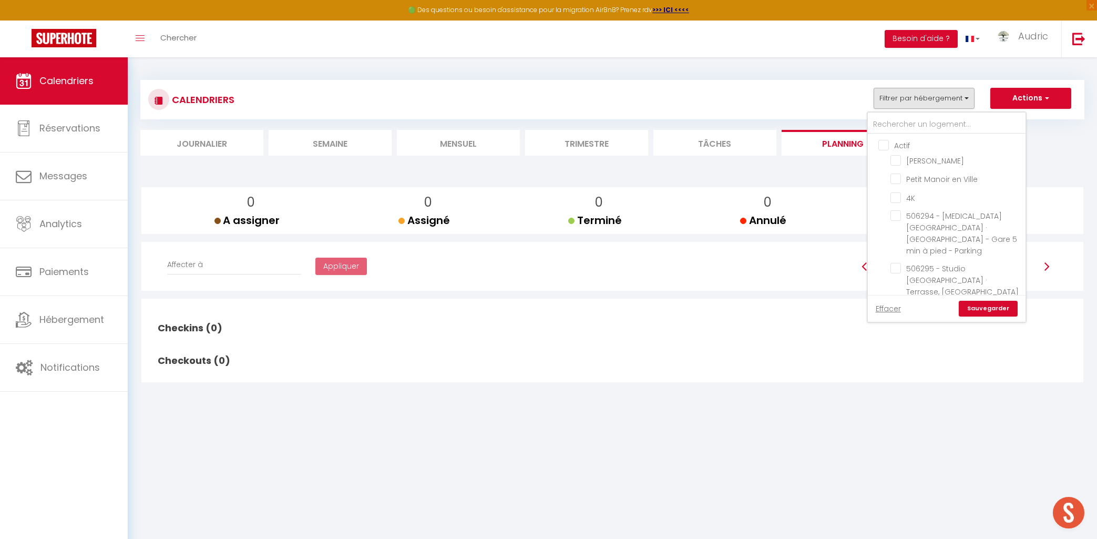
checkbox input "false"
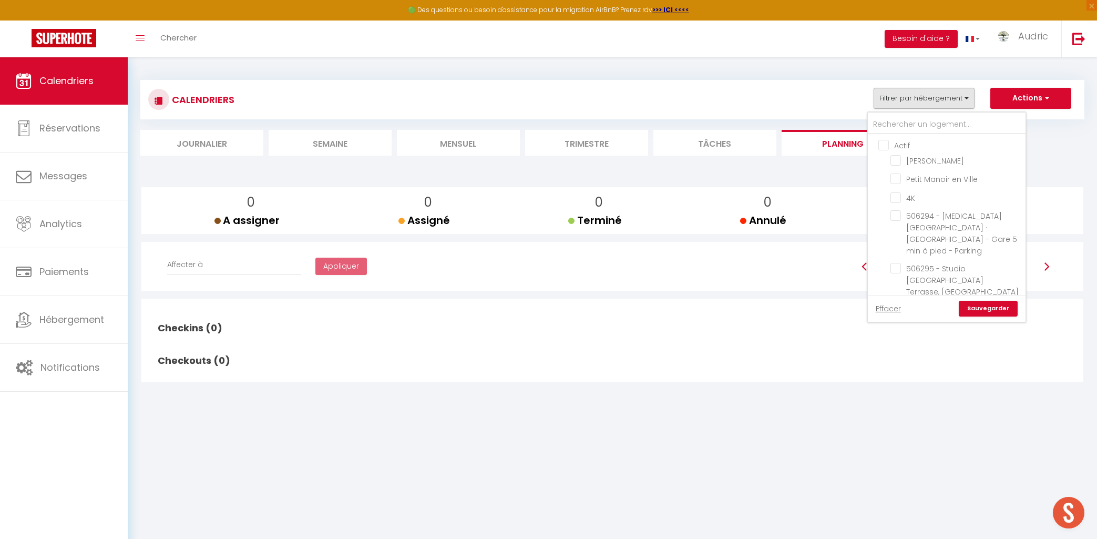
checkbox input "false"
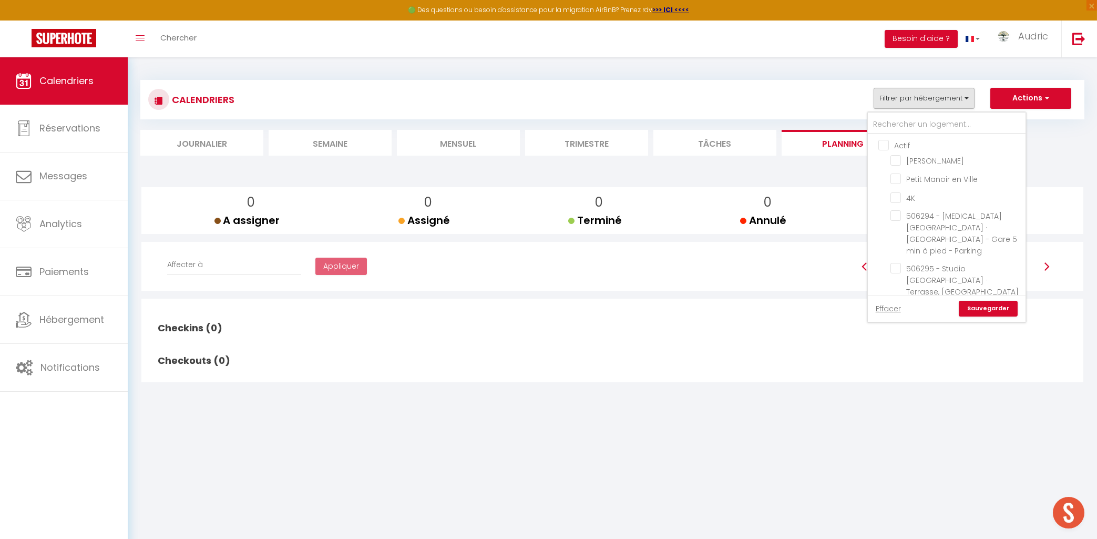
checkbox input "false"
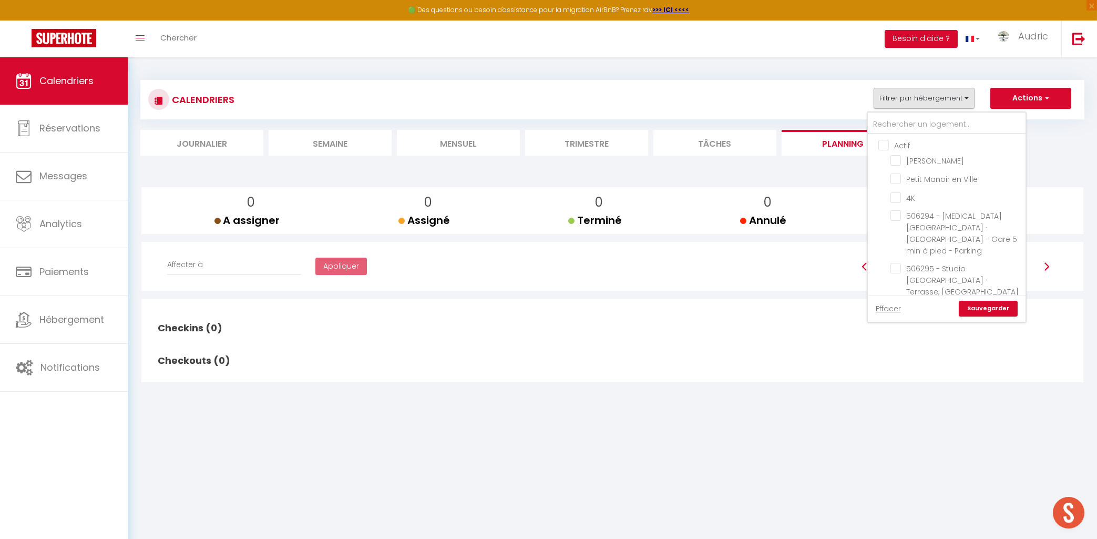
checkbox input "false"
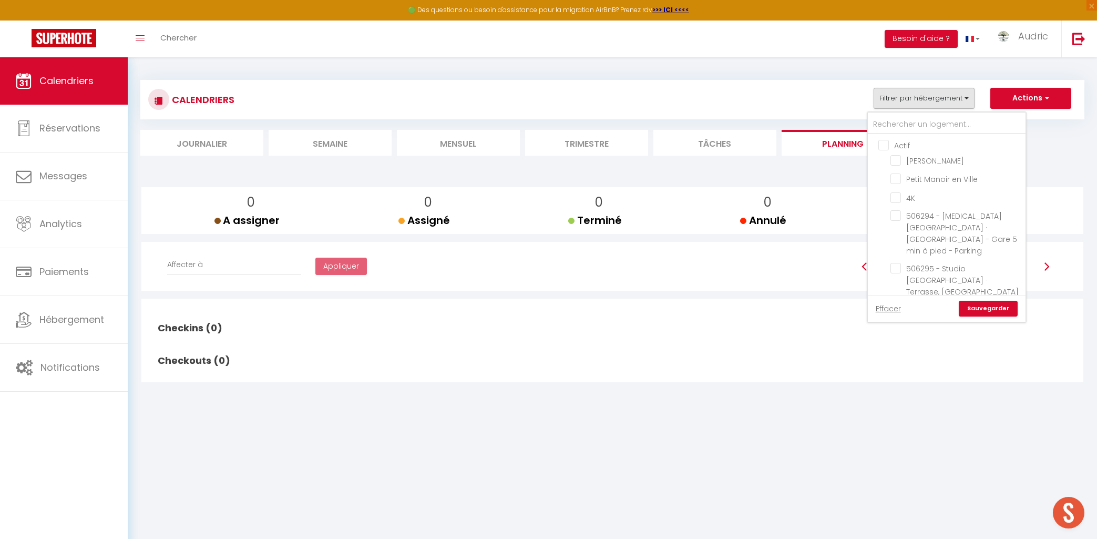
checkbox input "false"
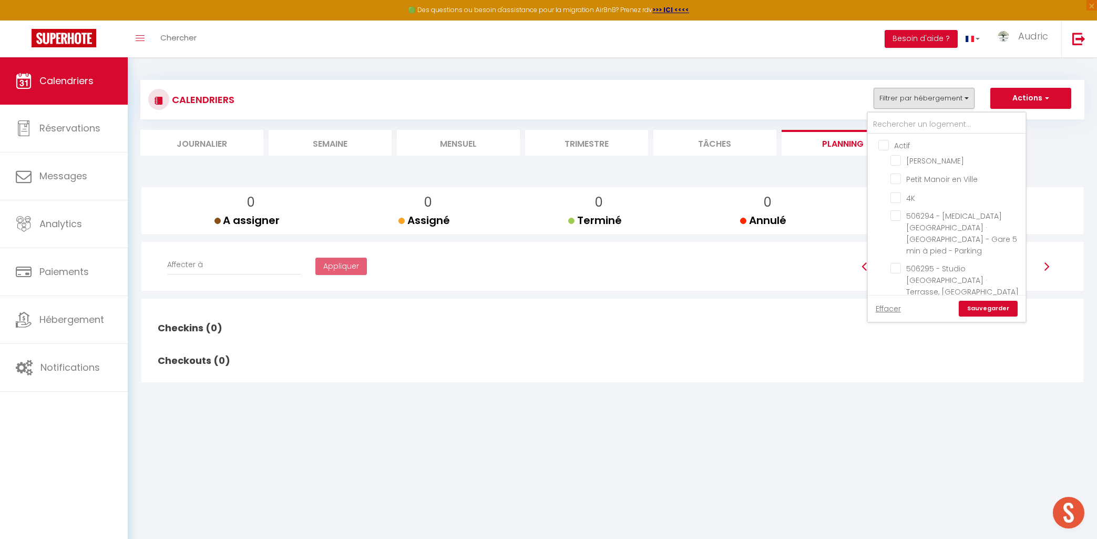
checkbox input "false"
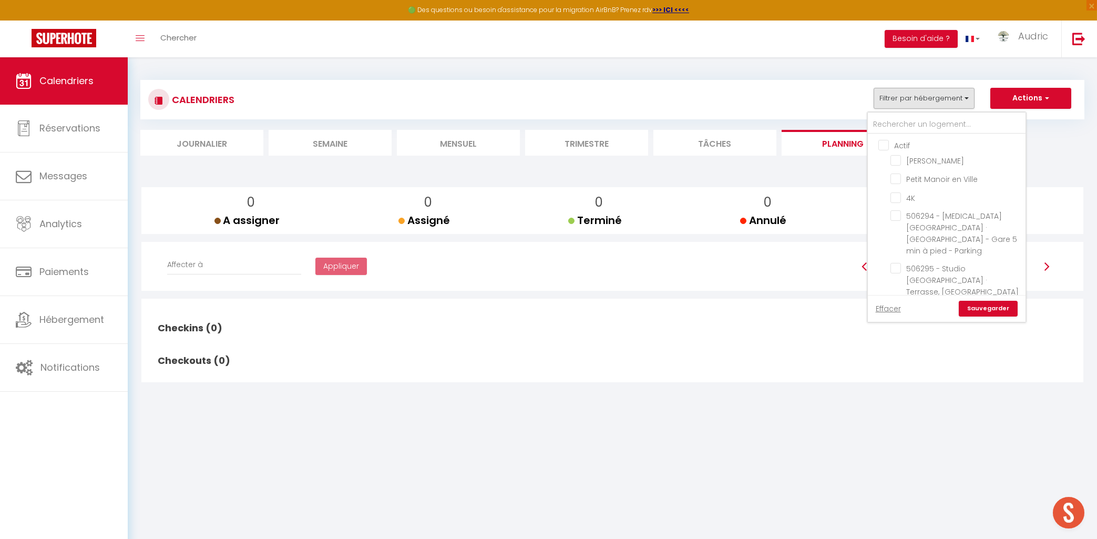
checkbox input "false"
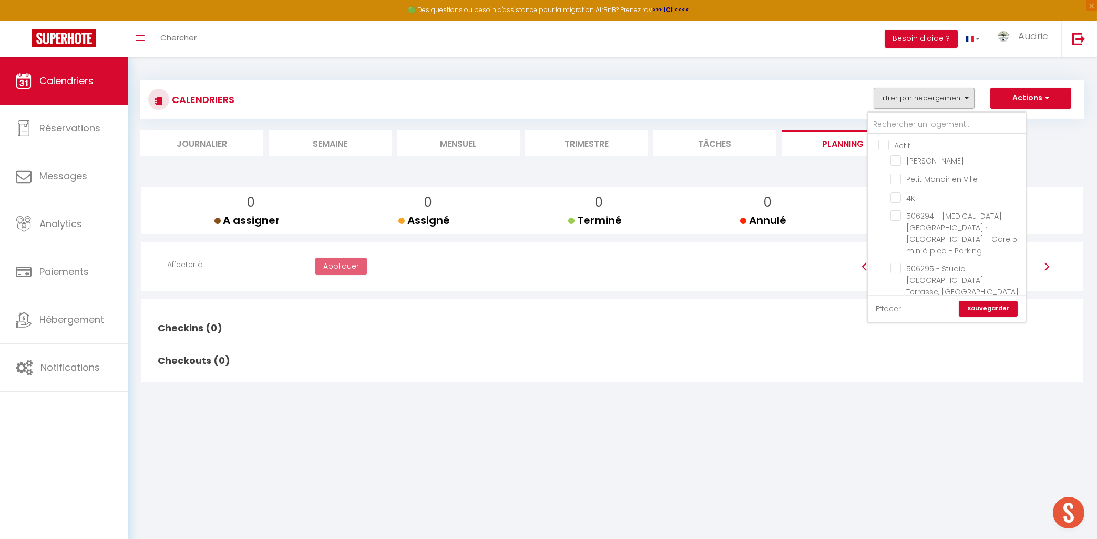
checkbox input "false"
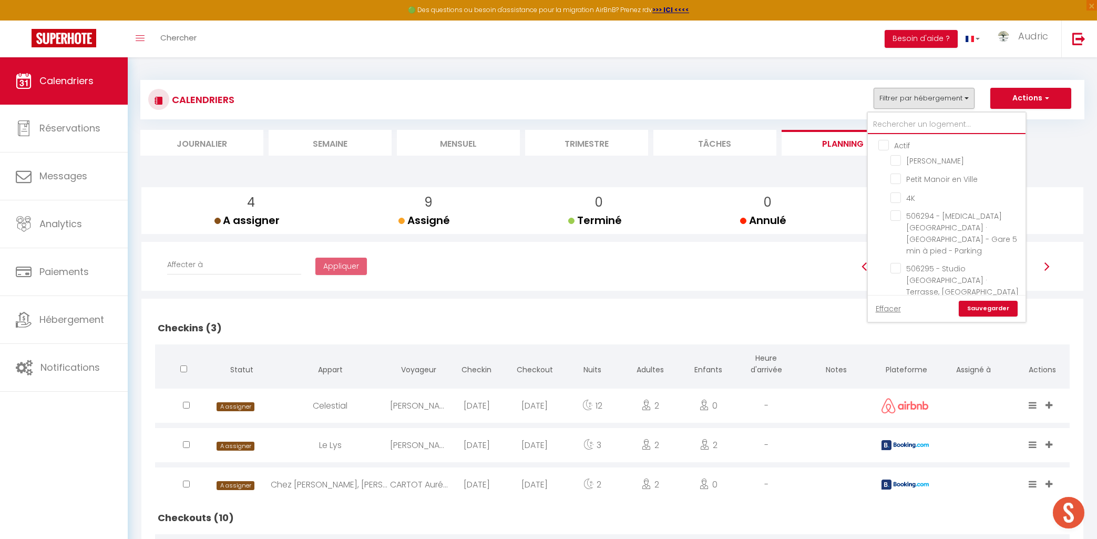
click at [896, 121] on input "text" at bounding box center [947, 124] width 158 height 19
type input "a"
checkbox input "false"
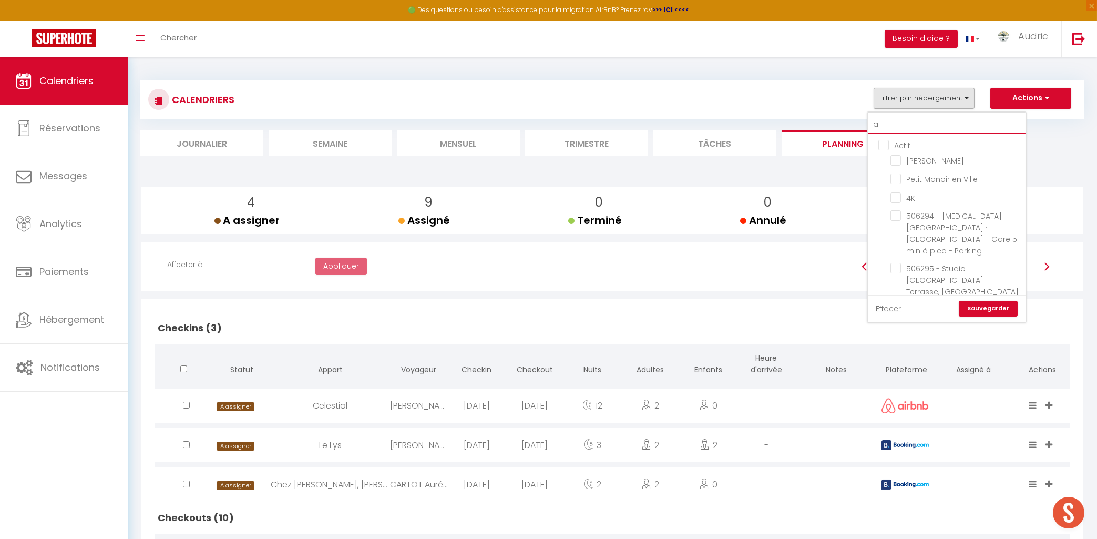
checkbox input "false"
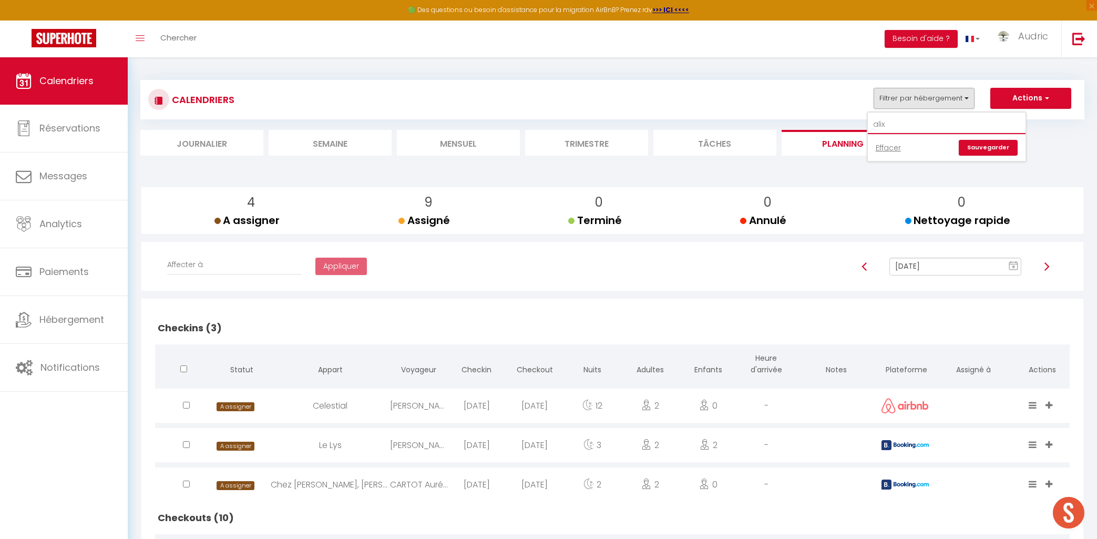
click at [916, 124] on input "alix" at bounding box center [947, 124] width 158 height 19
click at [917, 124] on input "alix" at bounding box center [947, 124] width 158 height 19
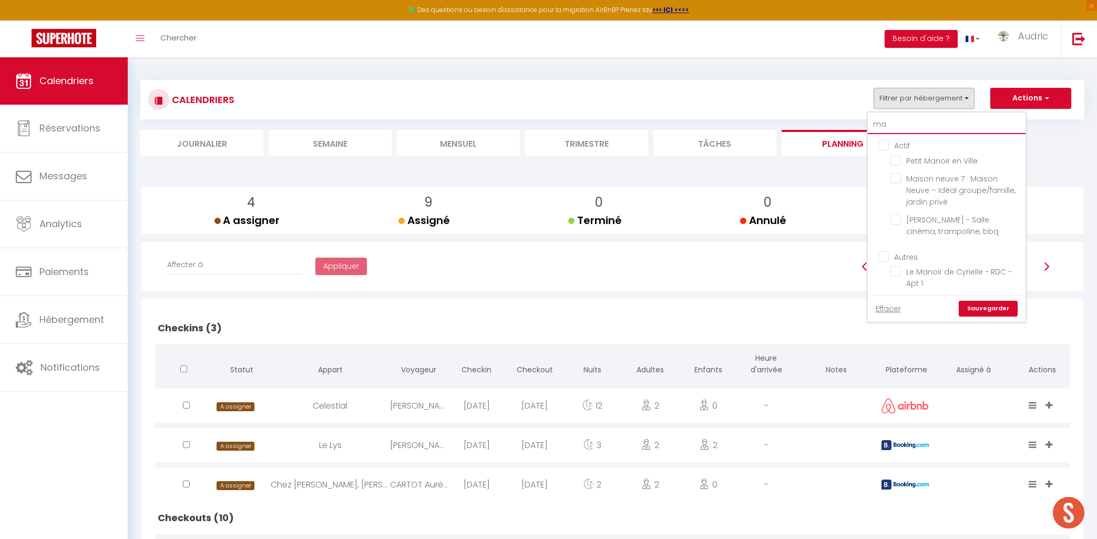
type input "man"
checkbox input "false"
type input "mano"
checkbox input "false"
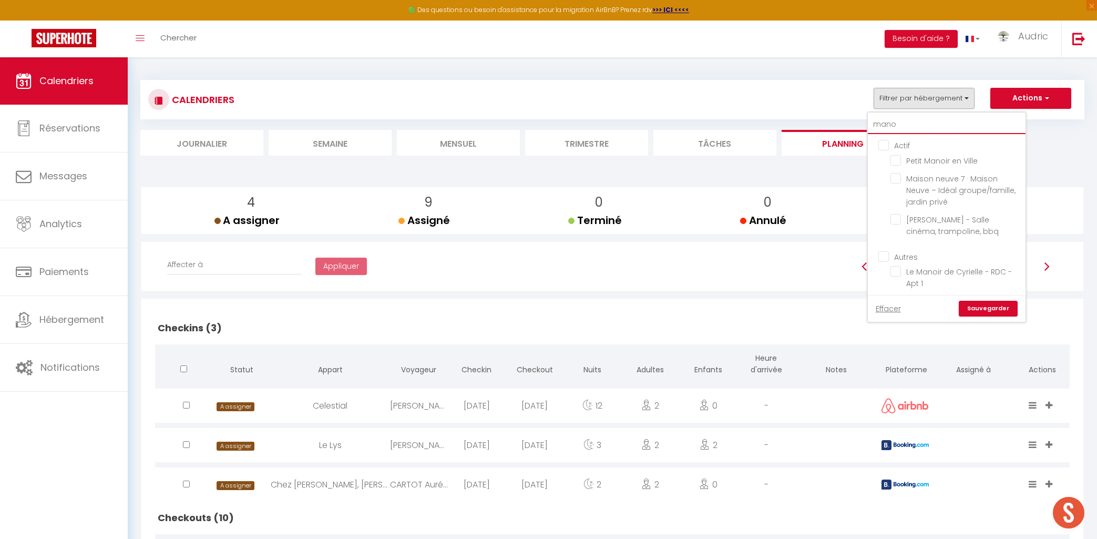
checkbox input "false"
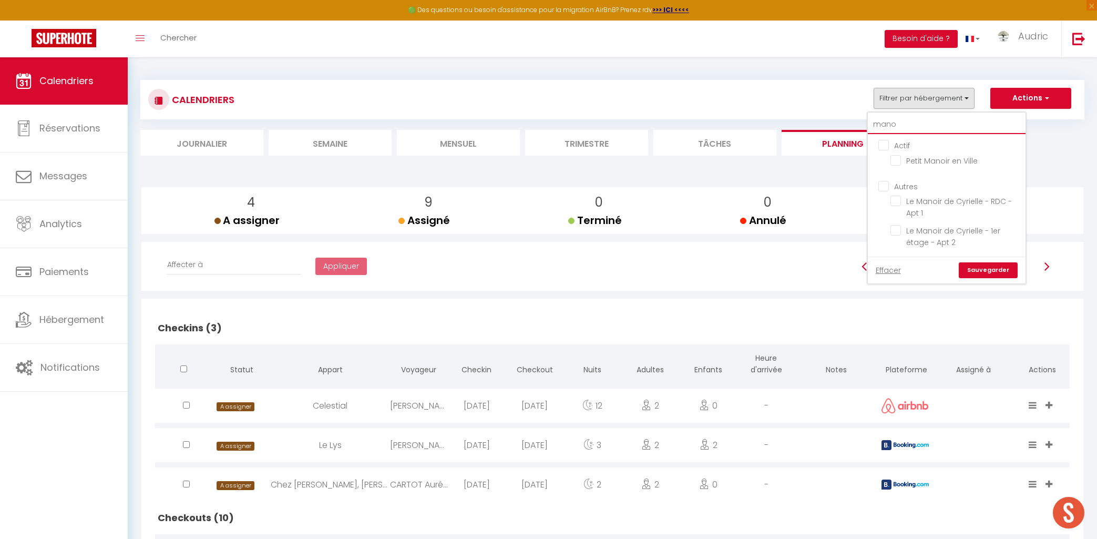
type input "manoi"
checkbox input "false"
type input "manoir"
checkbox input "false"
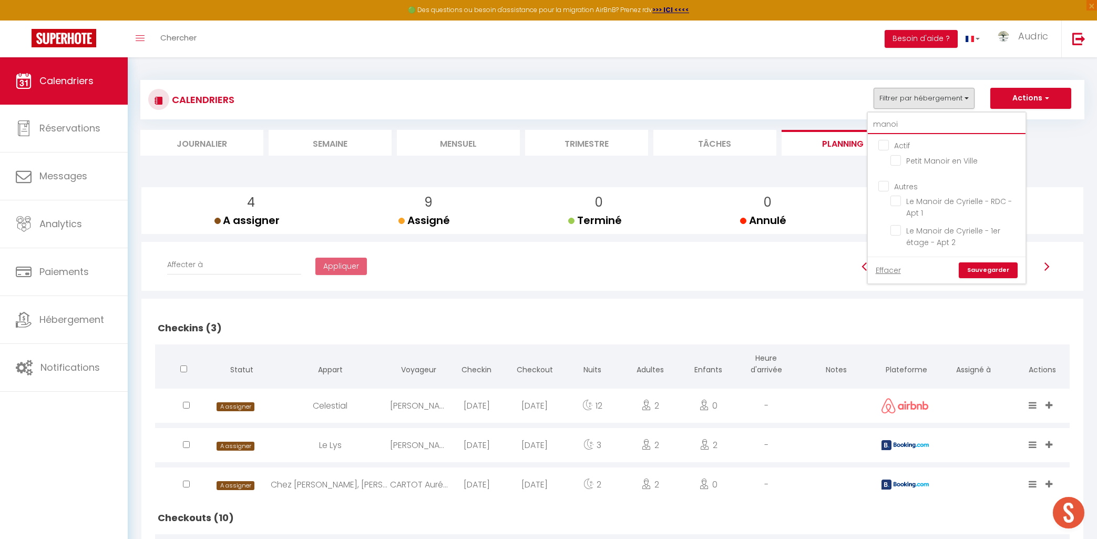
checkbox input "false"
type input "manoir"
click at [909, 158] on input "Petit Manoir en Ville" at bounding box center [956, 160] width 131 height 11
checkbox input "true"
checkbox input "false"
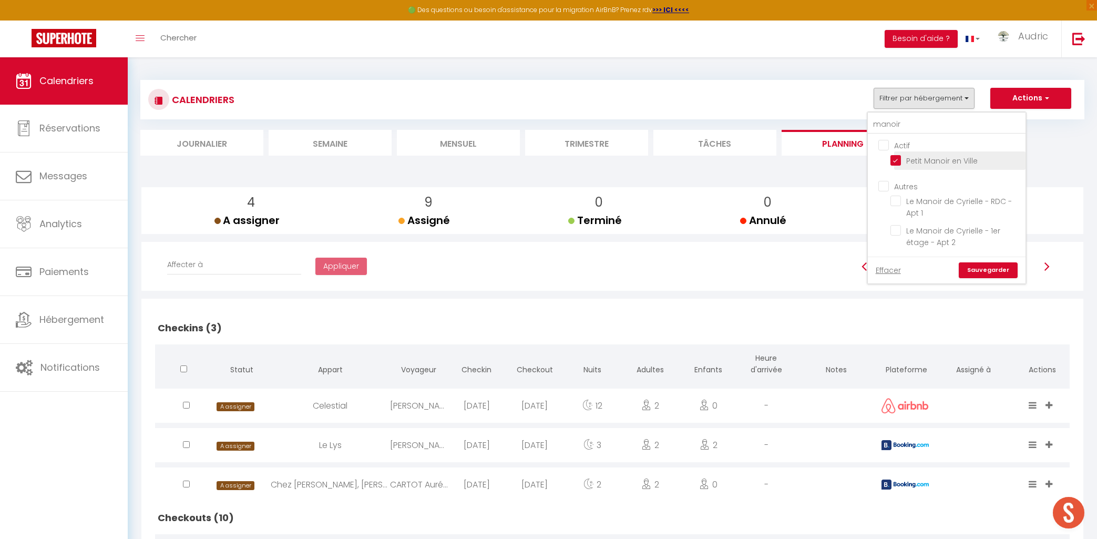
checkbox input "false"
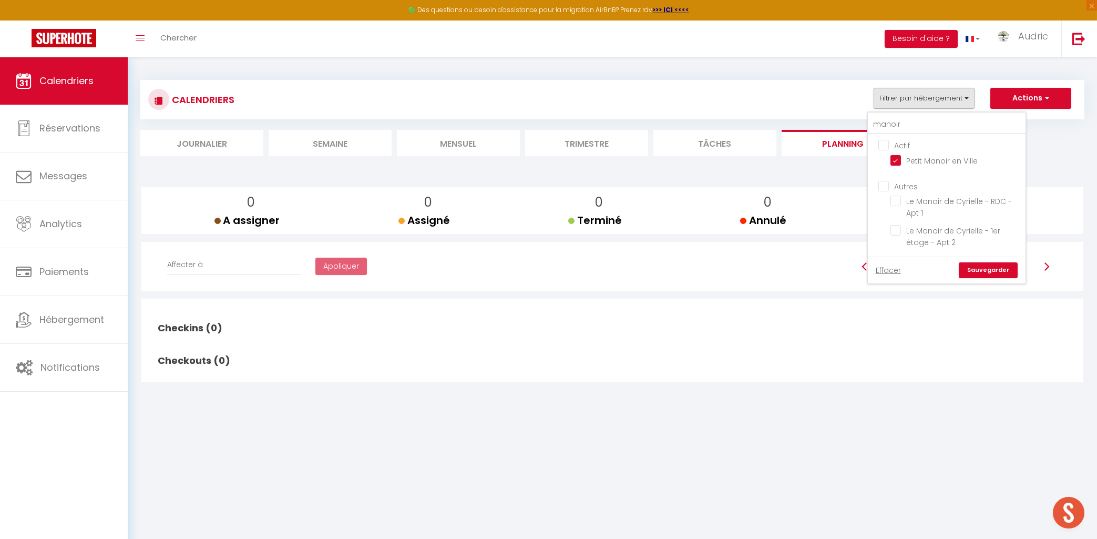
click at [1005, 265] on link "Sauvegarder" at bounding box center [988, 270] width 59 height 16
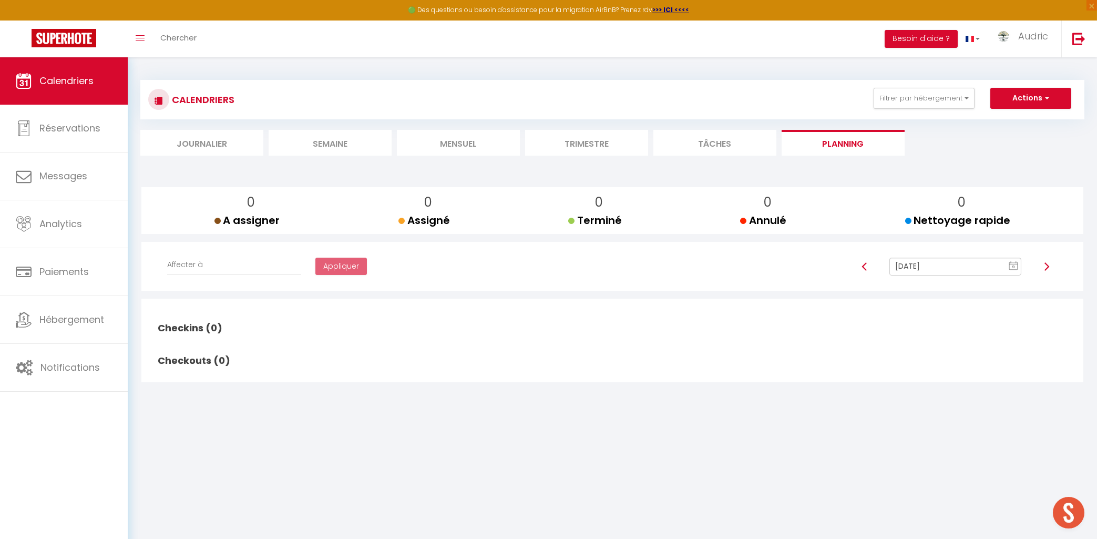
click at [439, 132] on li "Mensuel" at bounding box center [458, 143] width 123 height 26
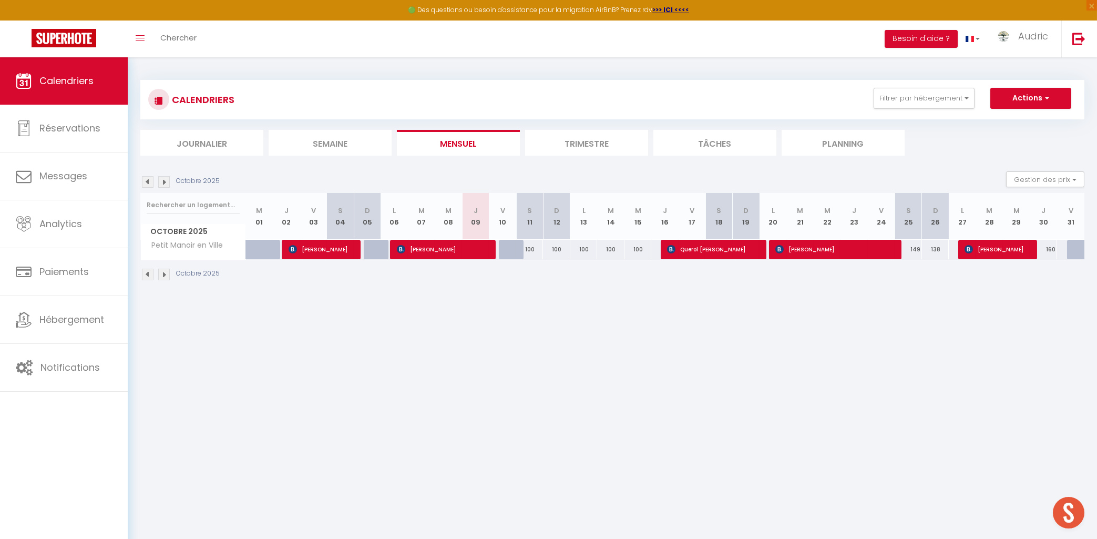
click at [146, 179] on img at bounding box center [148, 182] width 12 height 12
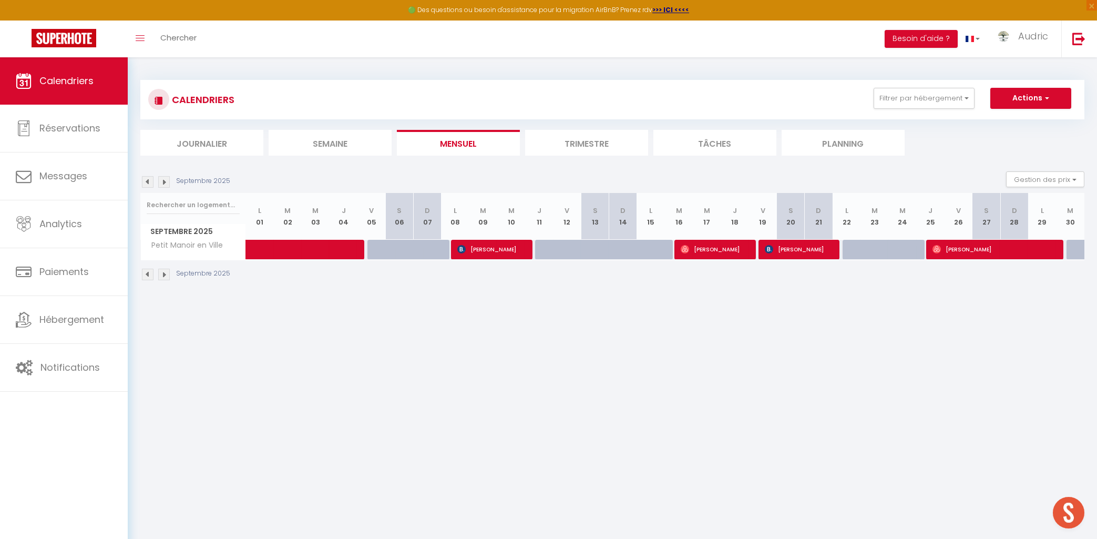
scroll to position [3293, 0]
click at [902, 104] on button "Filtrer par hébergement" at bounding box center [924, 98] width 101 height 21
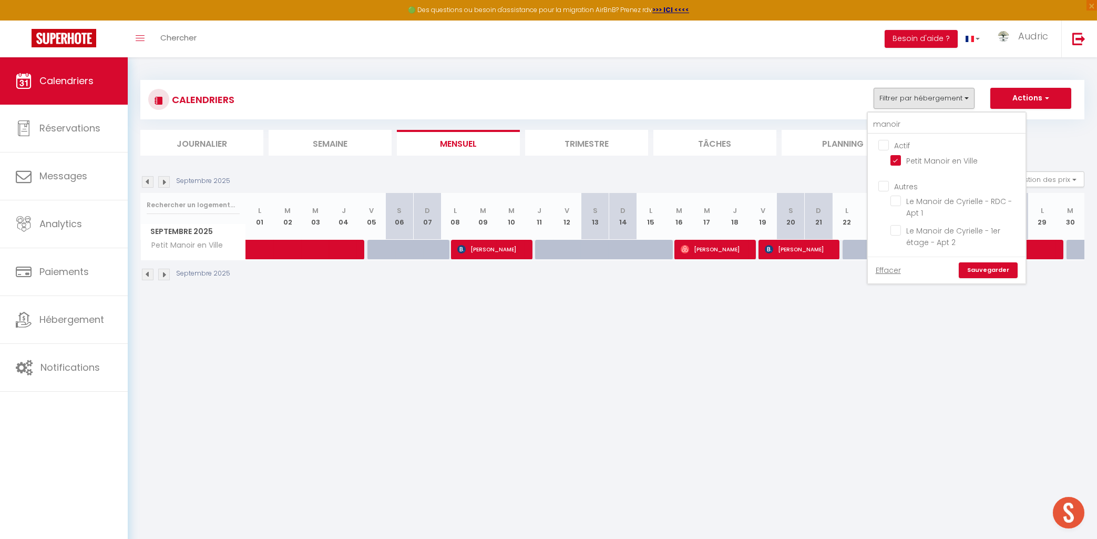
click at [891, 146] on input "Actif" at bounding box center [958, 144] width 158 height 11
checkbox input "true"
checkbox input "false"
click at [890, 145] on input "Actif" at bounding box center [958, 144] width 158 height 11
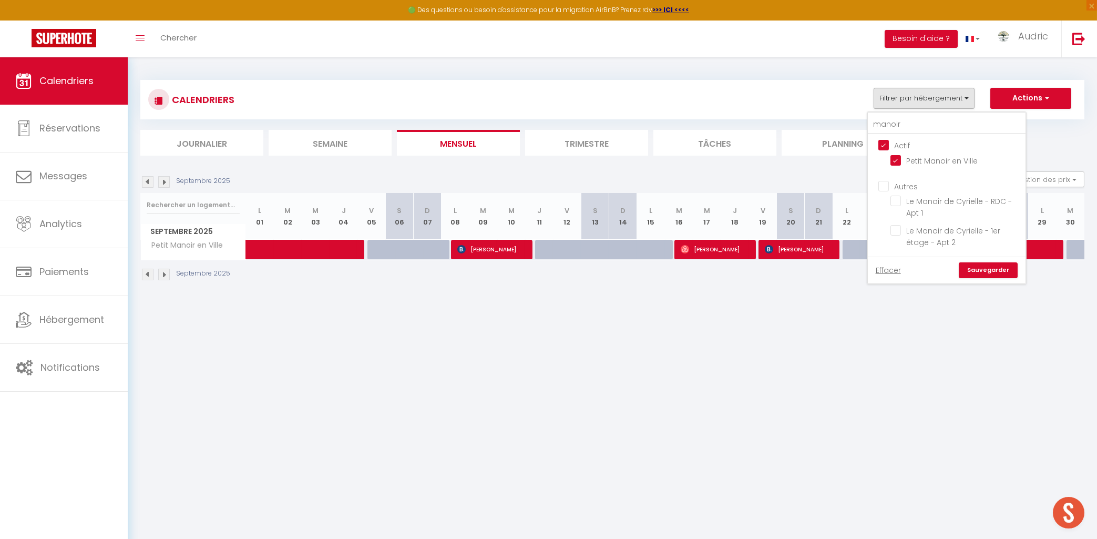
checkbox input "false"
click at [902, 129] on input "manoir" at bounding box center [947, 124] width 158 height 19
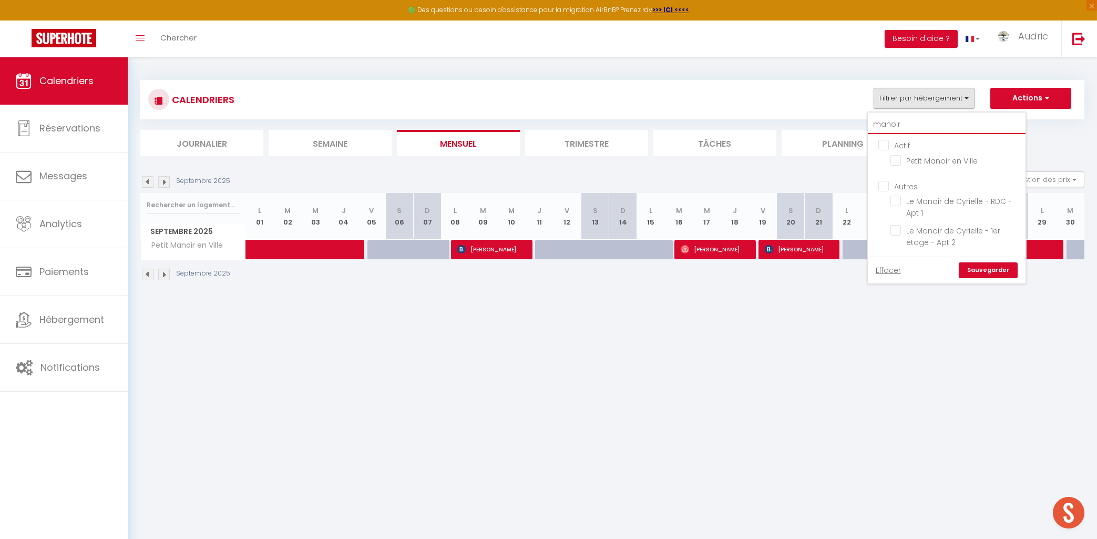
click at [902, 129] on input "manoir" at bounding box center [947, 124] width 158 height 19
type input "l"
checkbox input "false"
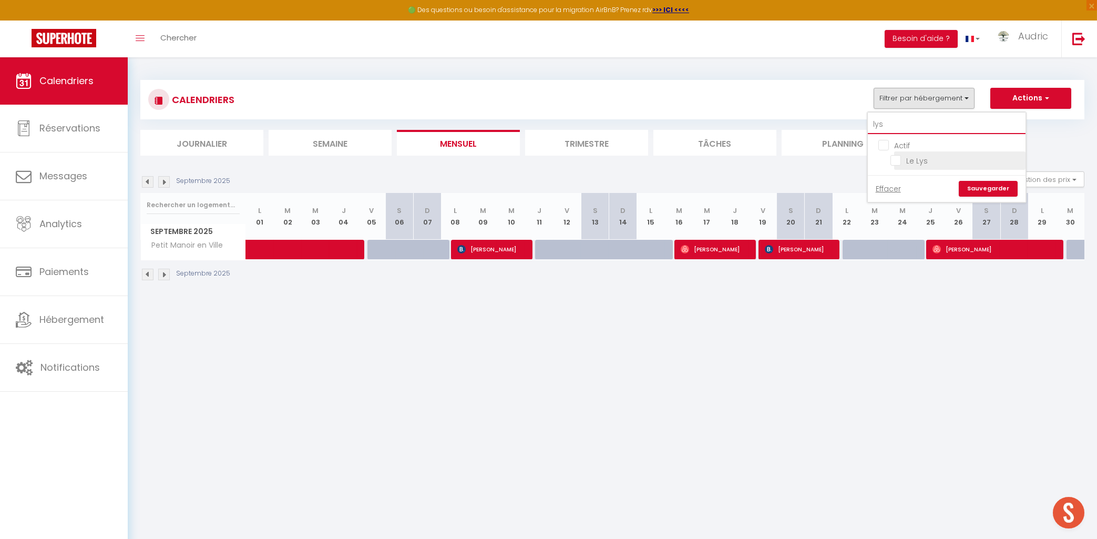
type input "lys"
click at [904, 160] on input "Le Lys" at bounding box center [956, 160] width 131 height 11
checkbox input "true"
click at [985, 186] on link "Sauvegarder" at bounding box center [988, 189] width 59 height 16
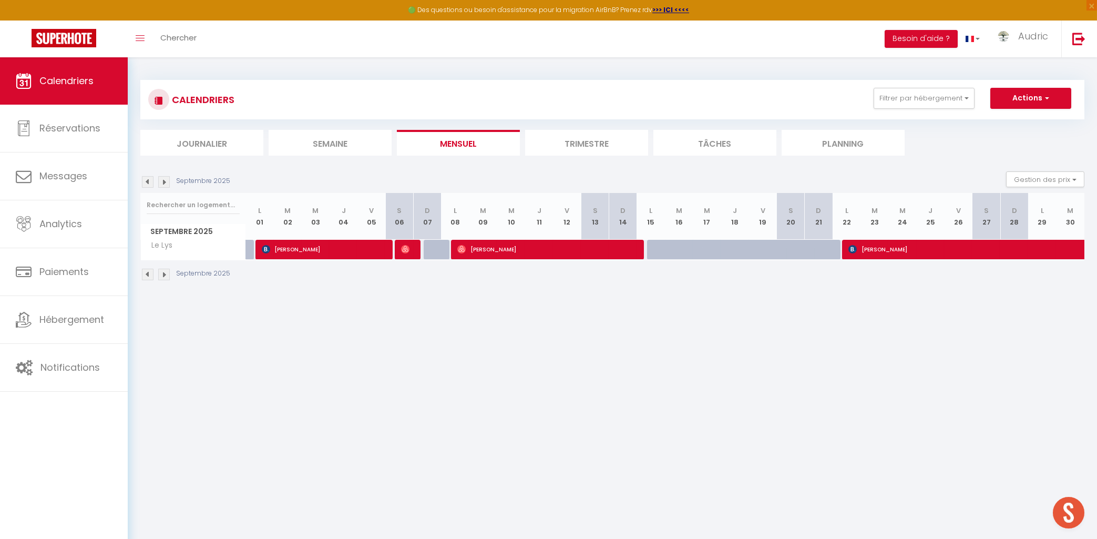
click at [149, 180] on img at bounding box center [148, 182] width 12 height 12
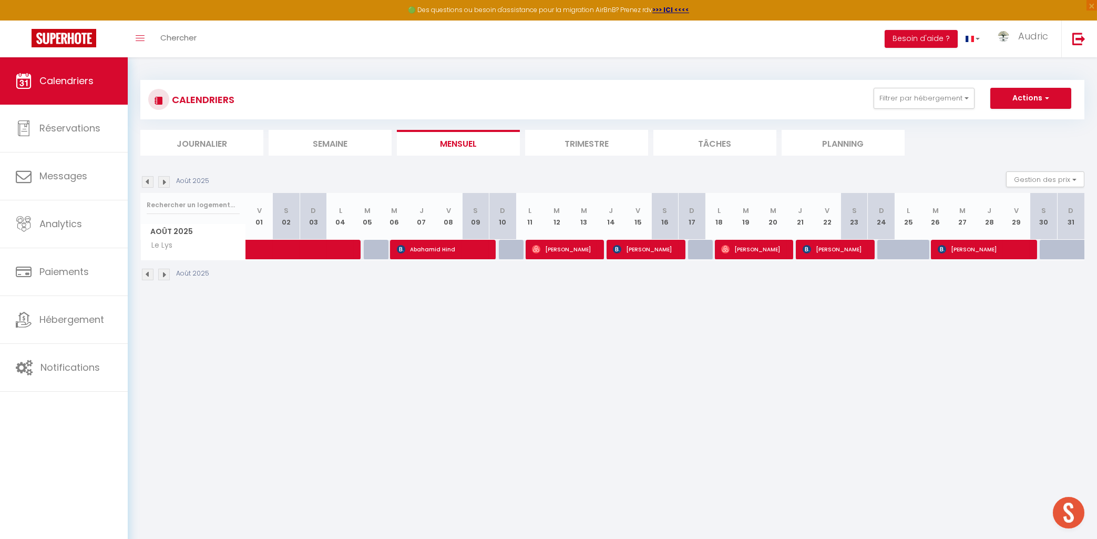
click at [161, 180] on img at bounding box center [164, 182] width 12 height 12
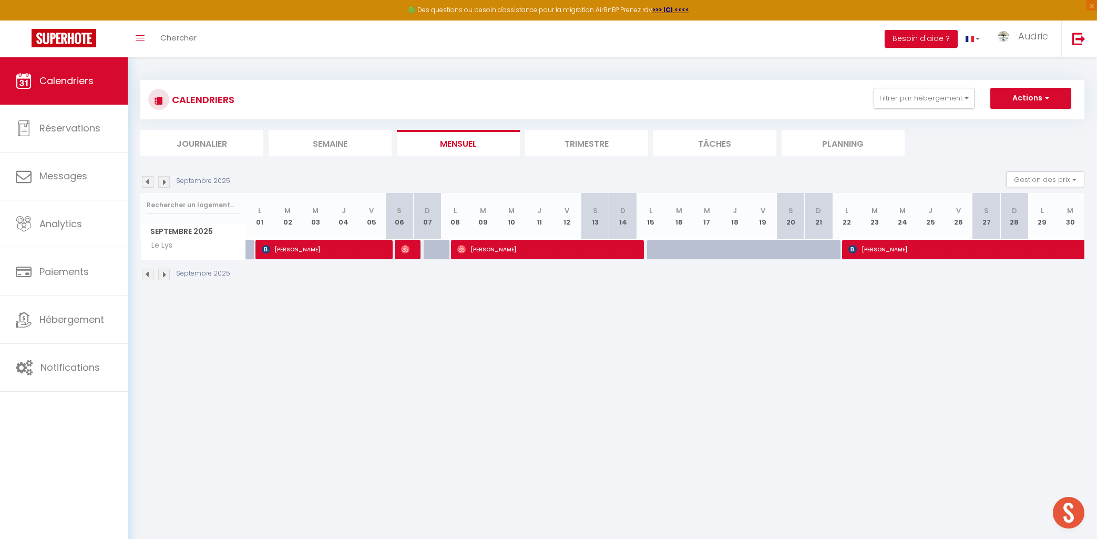
click at [163, 186] on img at bounding box center [164, 182] width 12 height 12
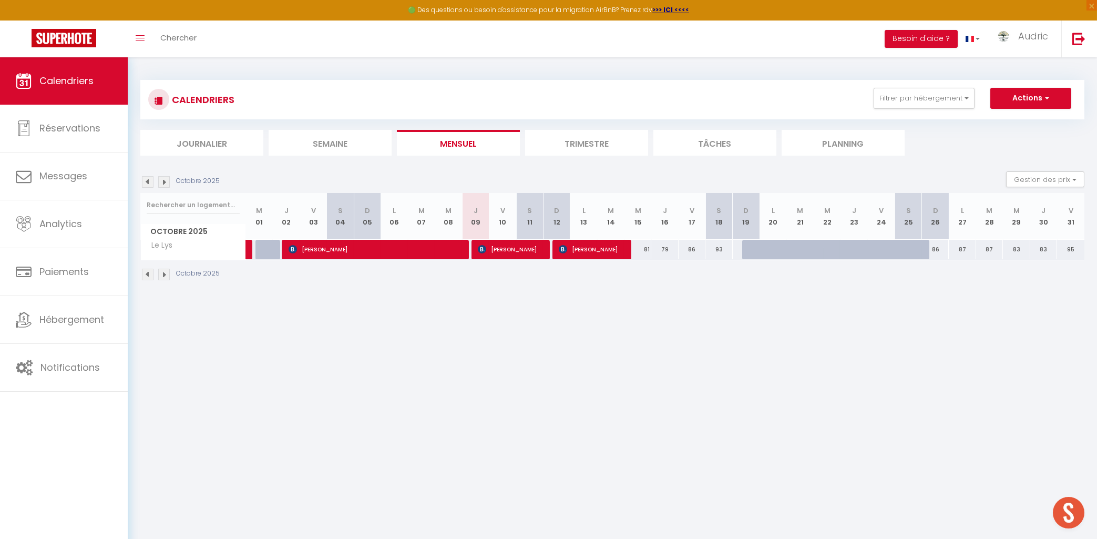
click at [144, 186] on img at bounding box center [148, 182] width 12 height 12
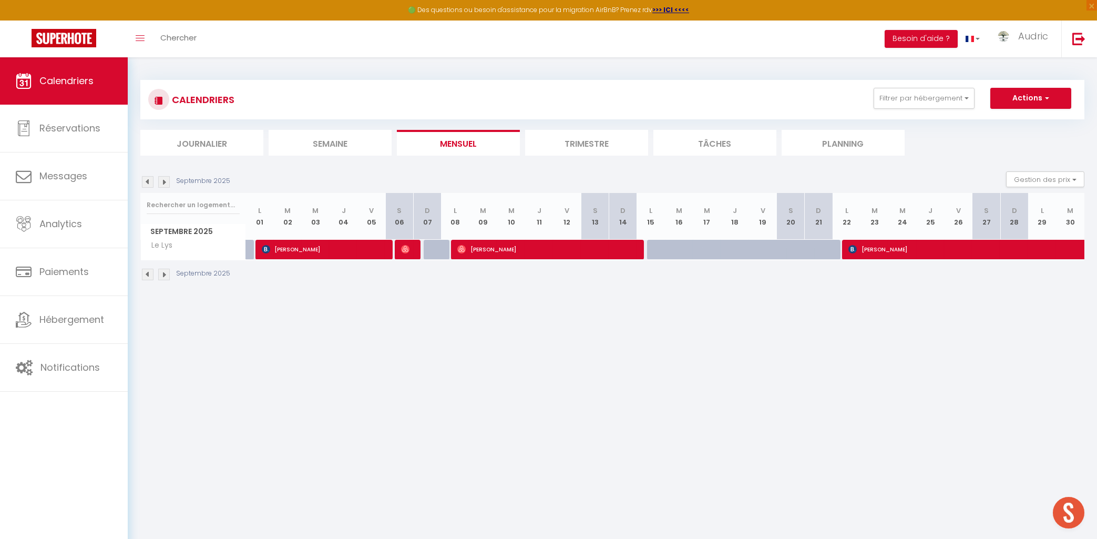
click at [162, 183] on img at bounding box center [164, 182] width 12 height 12
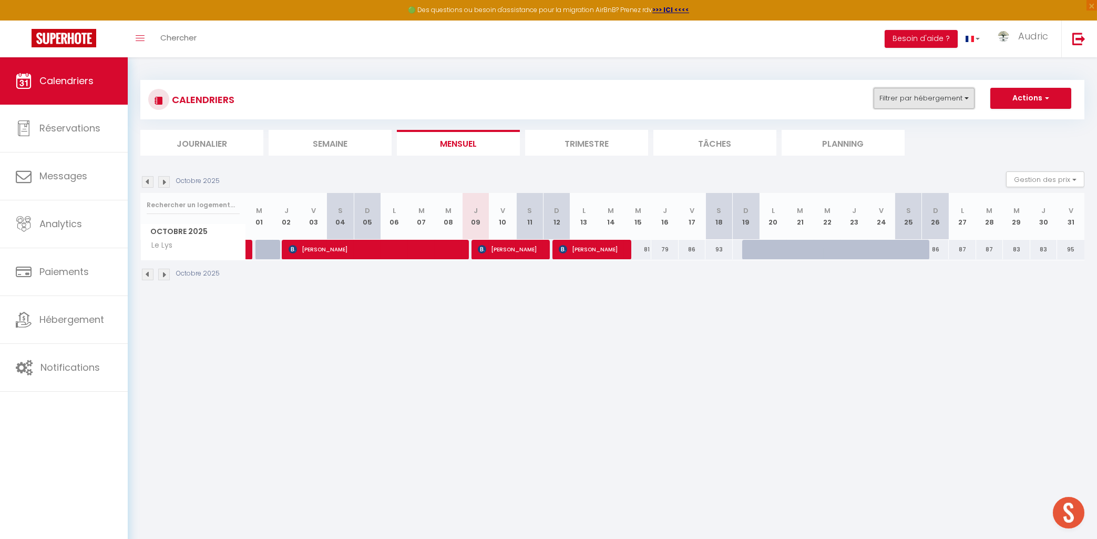
click at [954, 99] on button "Filtrer par hébergement" at bounding box center [924, 98] width 101 height 21
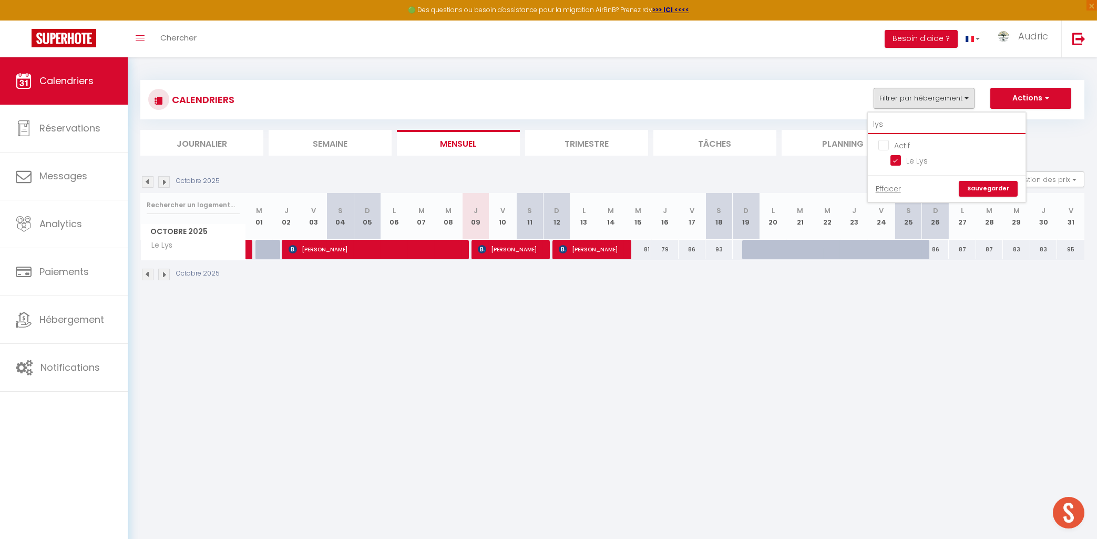
click at [908, 128] on input "lys" at bounding box center [947, 124] width 158 height 19
type input "f"
checkbox input "false"
type input "fran"
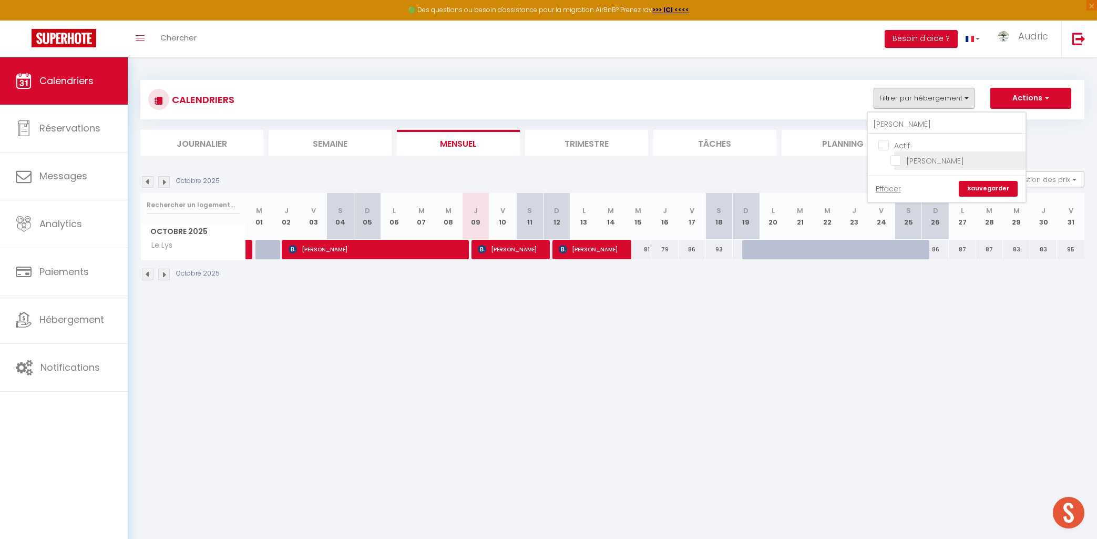
click at [915, 160] on input "[PERSON_NAME]" at bounding box center [956, 160] width 131 height 11
checkbox input "true"
click at [1014, 190] on link "Sauvegarder" at bounding box center [988, 189] width 59 height 16
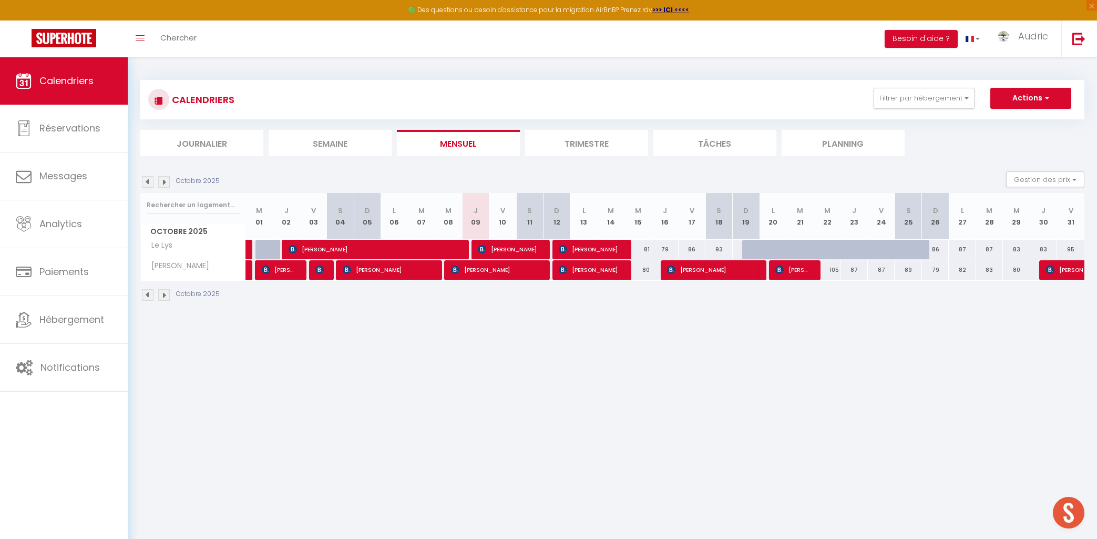
click at [323, 265] on span "Sümeyya Colak" at bounding box center [319, 270] width 9 height 20
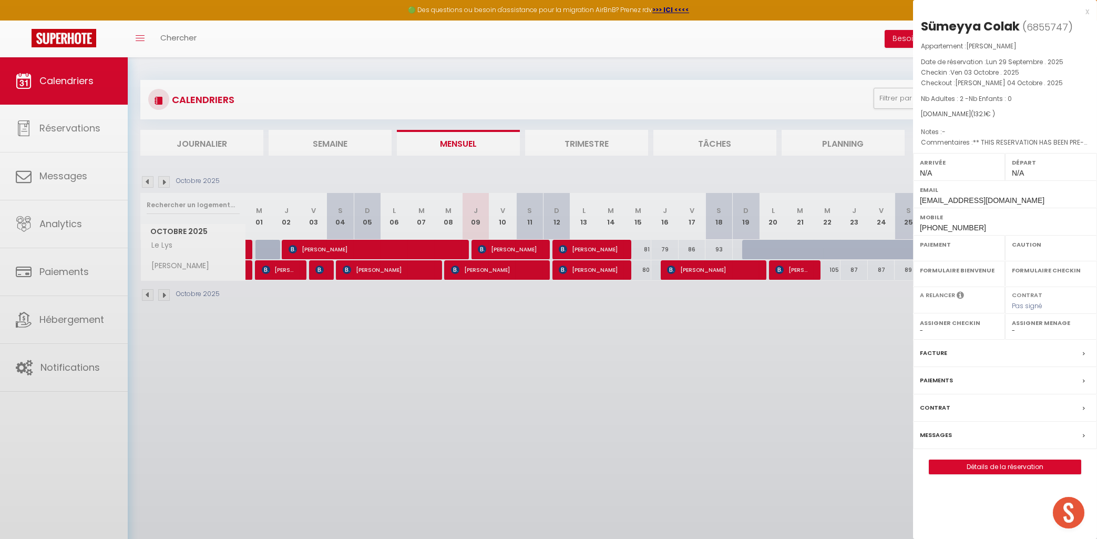
select select "OK"
select select "0"
select select "1"
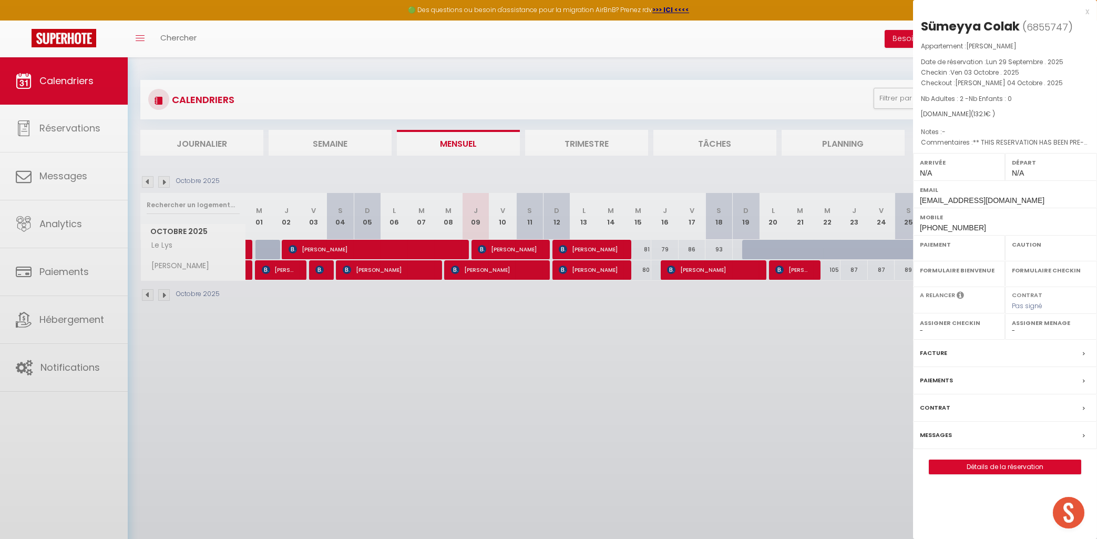
select select
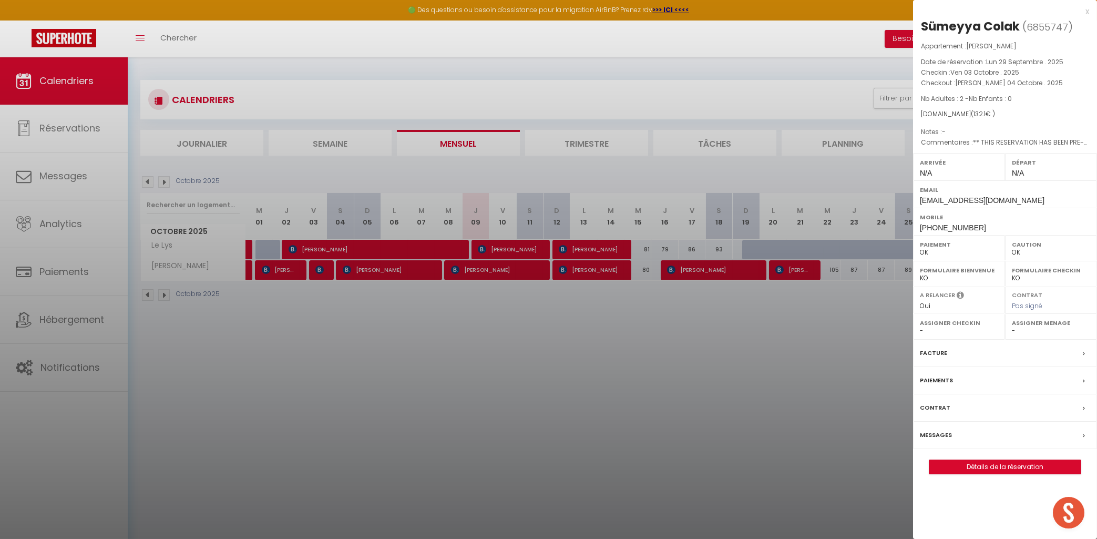
select select "10524"
click at [738, 40] on div at bounding box center [548, 269] width 1097 height 539
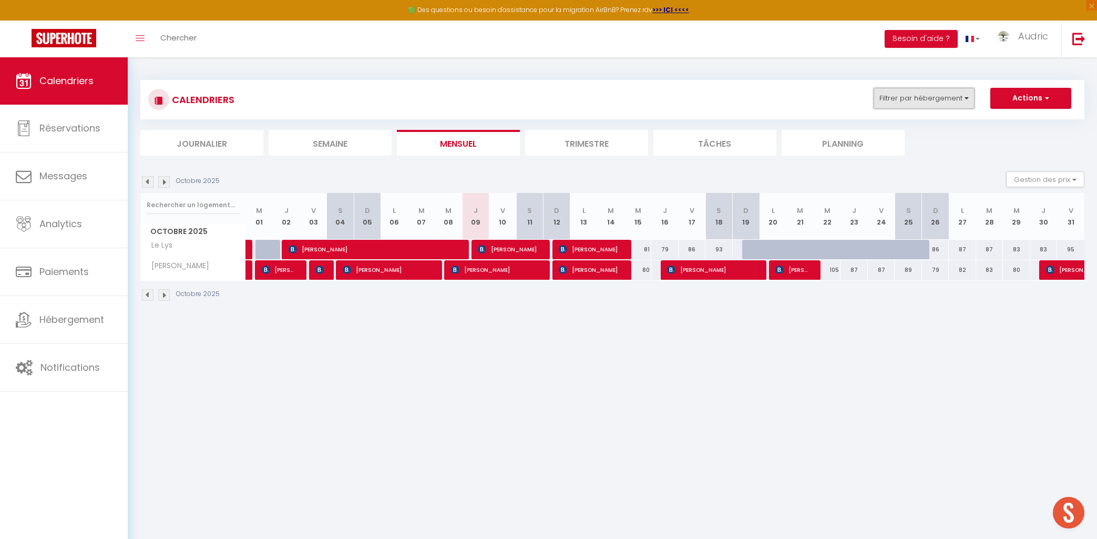
click at [900, 94] on button "Filtrer par hébergement" at bounding box center [924, 98] width 101 height 21
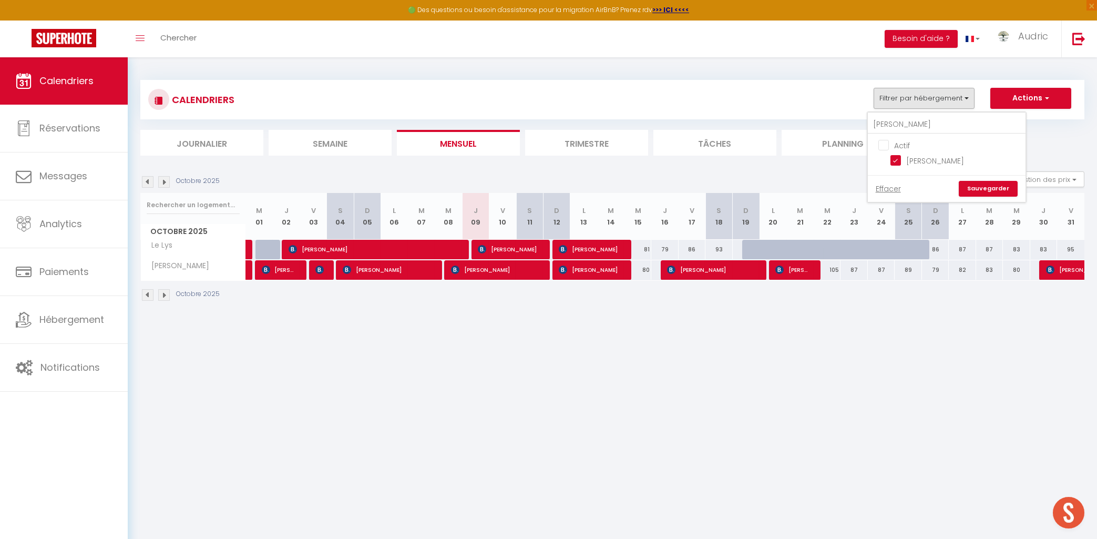
click at [885, 142] on input "Actif" at bounding box center [958, 144] width 158 height 11
checkbox input "false"
click at [899, 120] on input "fran" at bounding box center [947, 124] width 158 height 19
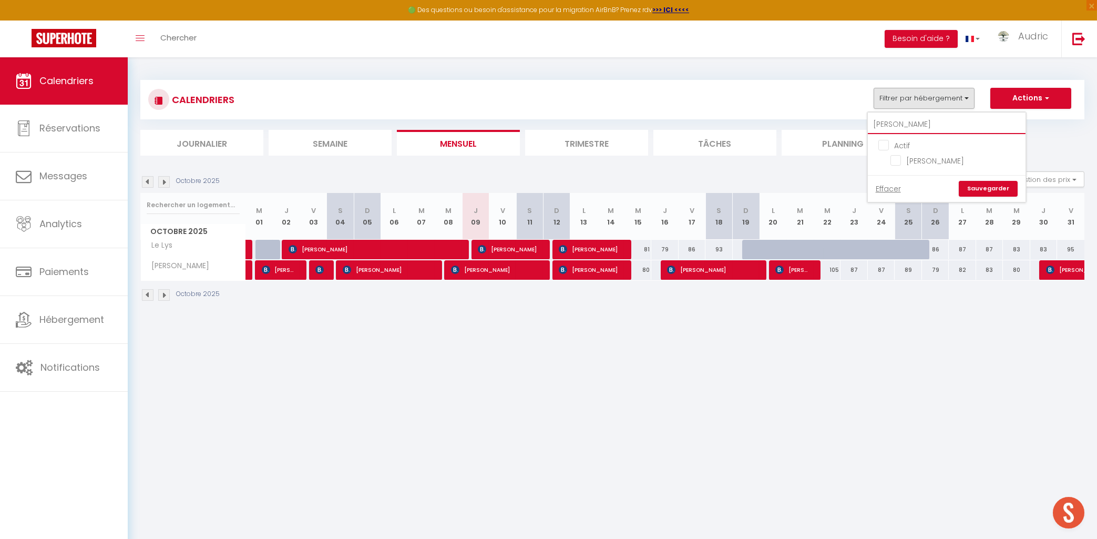
click at [899, 120] on input "fran" at bounding box center [947, 124] width 158 height 19
type input "bate"
click at [901, 160] on input "Le Batelier" at bounding box center [956, 160] width 131 height 11
checkbox input "true"
click at [982, 189] on link "Sauvegarder" at bounding box center [988, 189] width 59 height 16
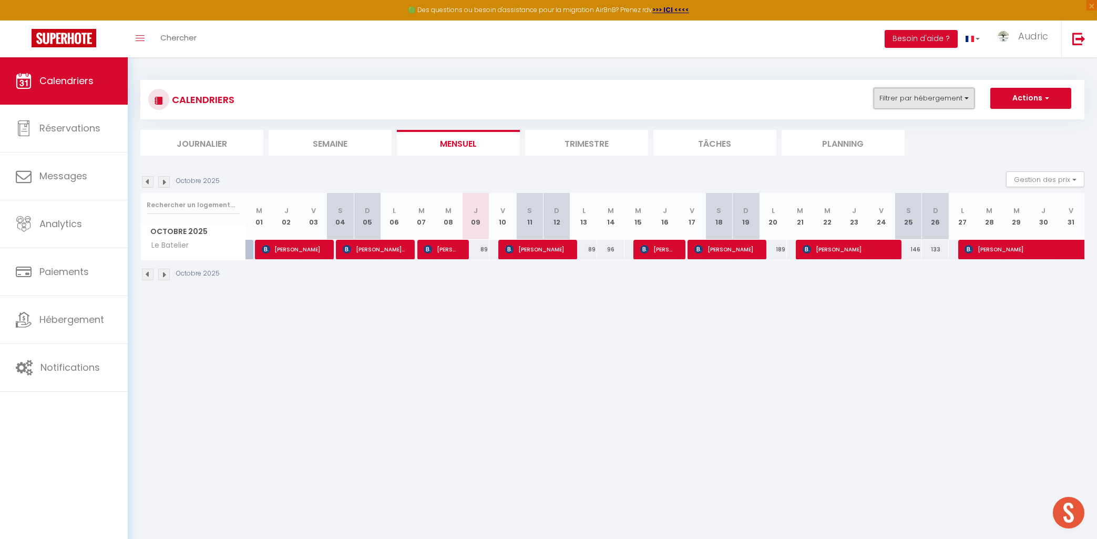
click at [895, 95] on button "Filtrer par hébergement" at bounding box center [924, 98] width 101 height 21
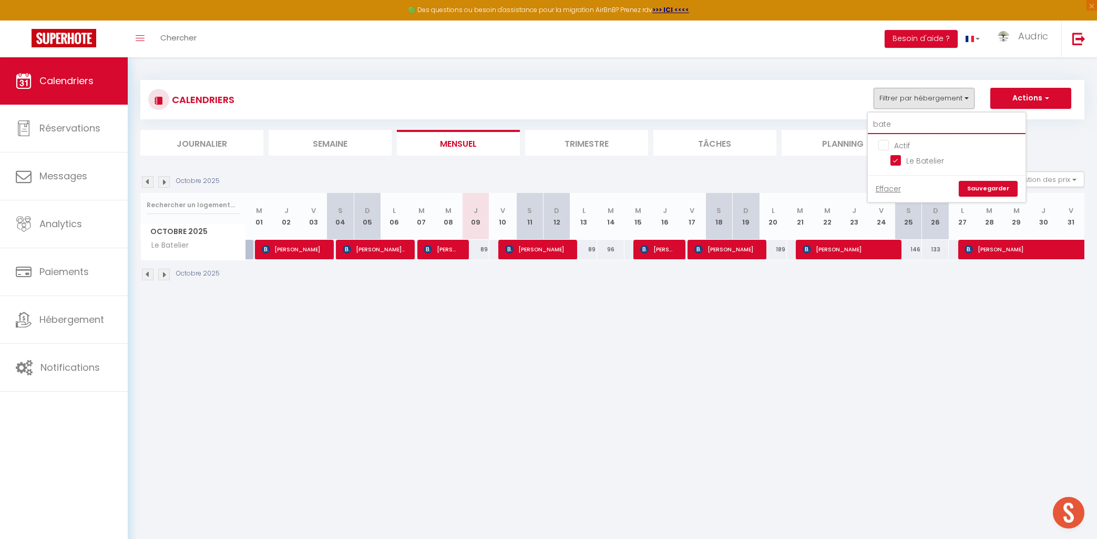
click at [896, 124] on input "bate" at bounding box center [947, 124] width 158 height 19
type input "S"
checkbox input "false"
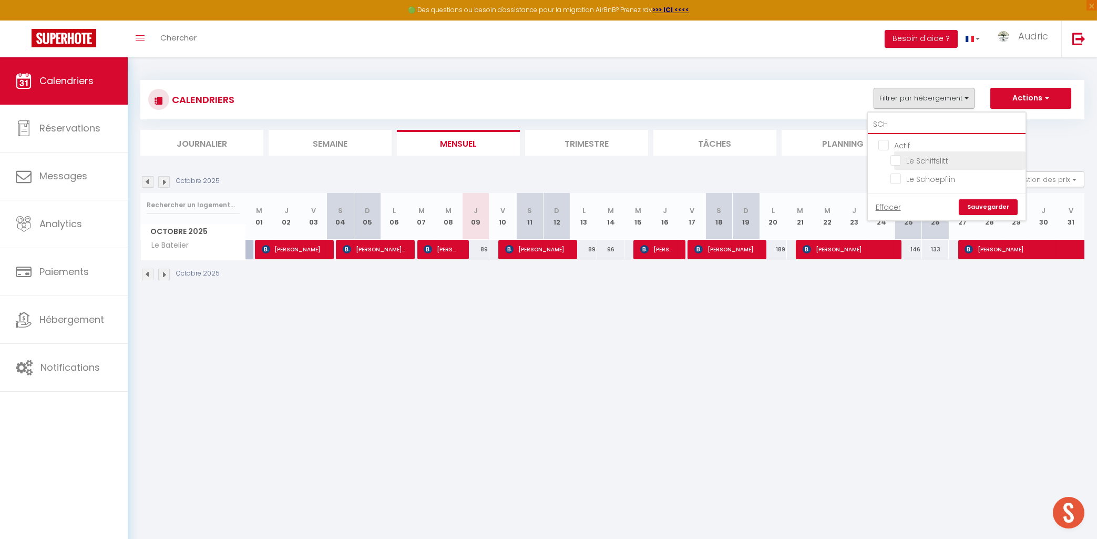
type input "SCH"
click at [957, 163] on input "Le Schiffslitt" at bounding box center [956, 160] width 131 height 11
checkbox input "true"
click at [977, 208] on link "Sauvegarder" at bounding box center [988, 207] width 59 height 16
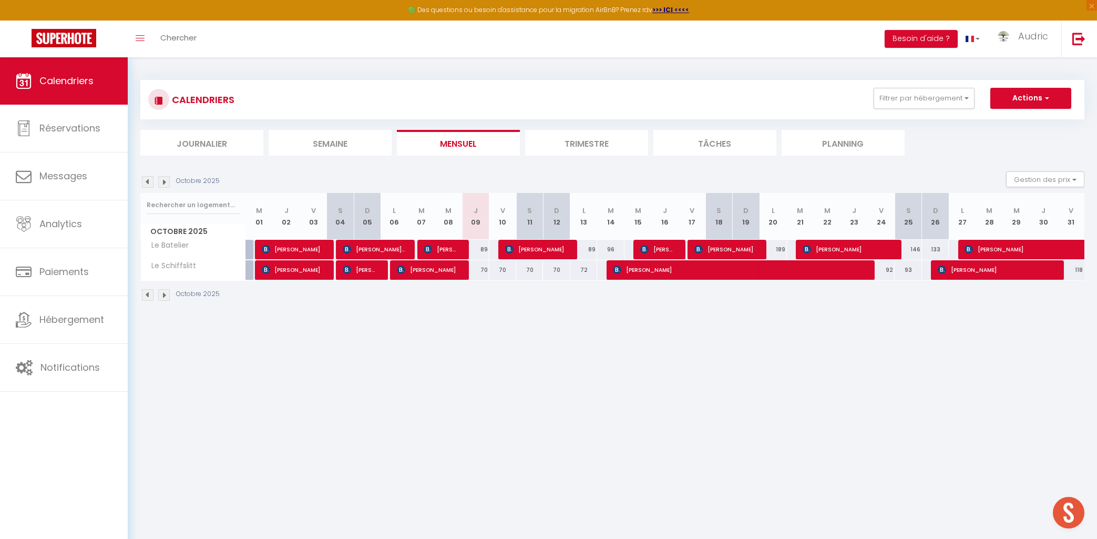
scroll to position [3327, 0]
click at [920, 100] on button "Filtrer par hébergement" at bounding box center [924, 98] width 101 height 21
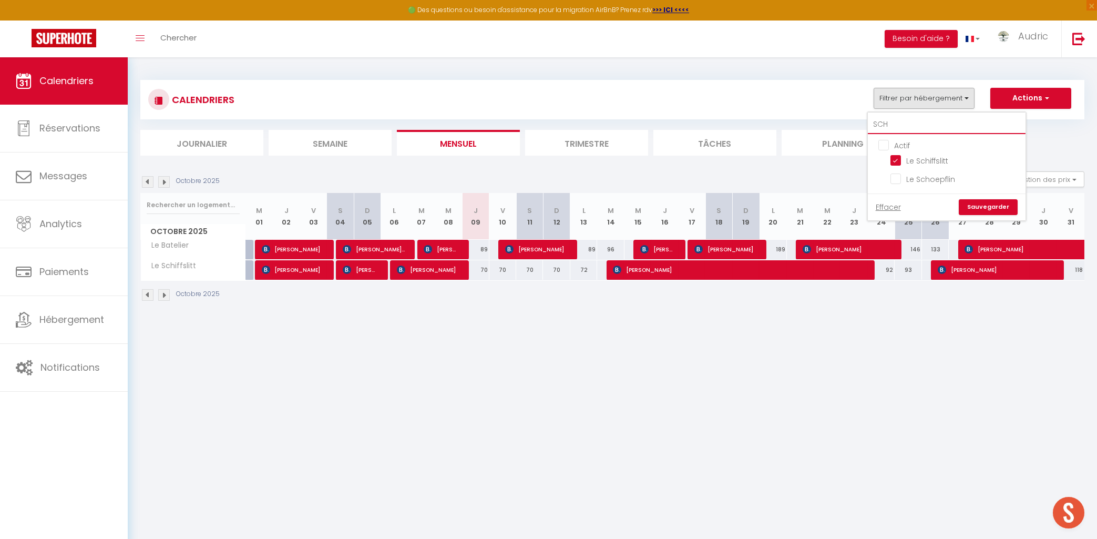
click at [895, 127] on input "SCH" at bounding box center [947, 124] width 158 height 19
type input "c"
checkbox input "false"
type input "cin"
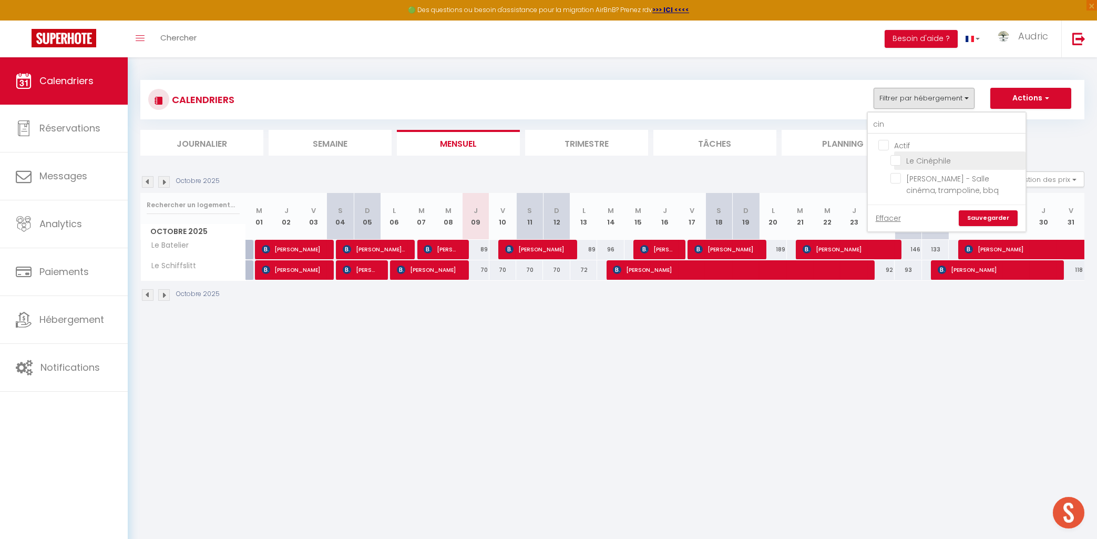
click at [902, 159] on input "Le Cinéphile" at bounding box center [956, 160] width 131 height 11
checkbox input "true"
click at [980, 223] on link "Sauvegarder" at bounding box center [988, 218] width 59 height 16
